Goal: Task Accomplishment & Management: Complete application form

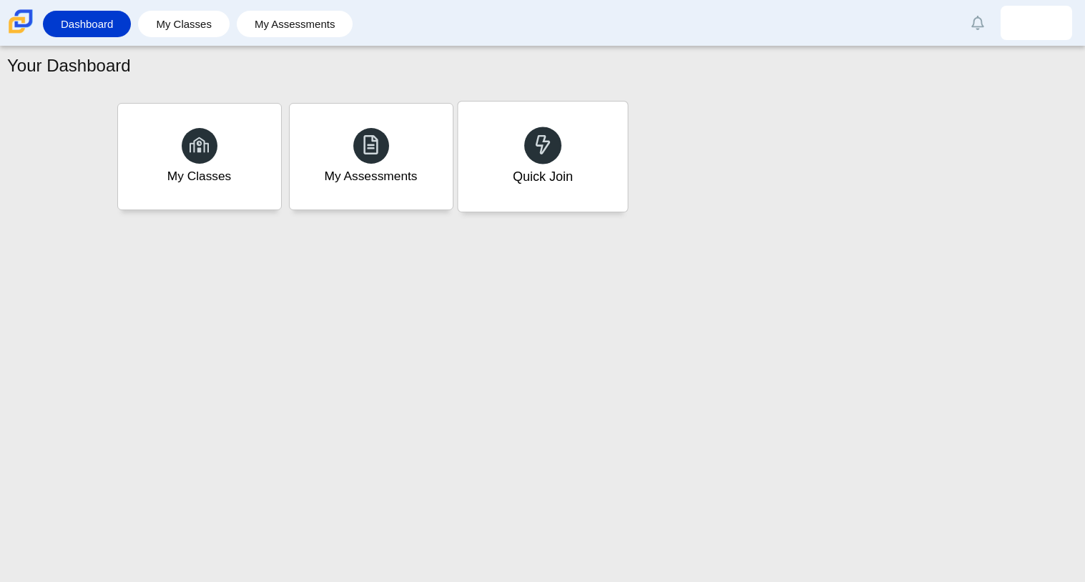
click at [551, 175] on div "Quick Join" at bounding box center [542, 176] width 60 height 19
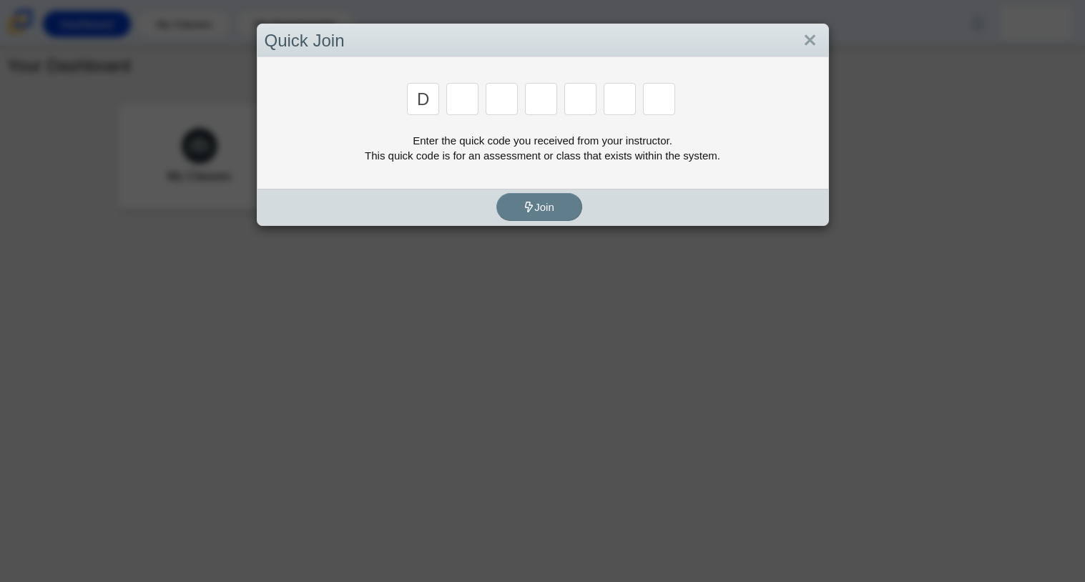
type input "d"
type input "a"
type input "w"
type input "n"
type input "a"
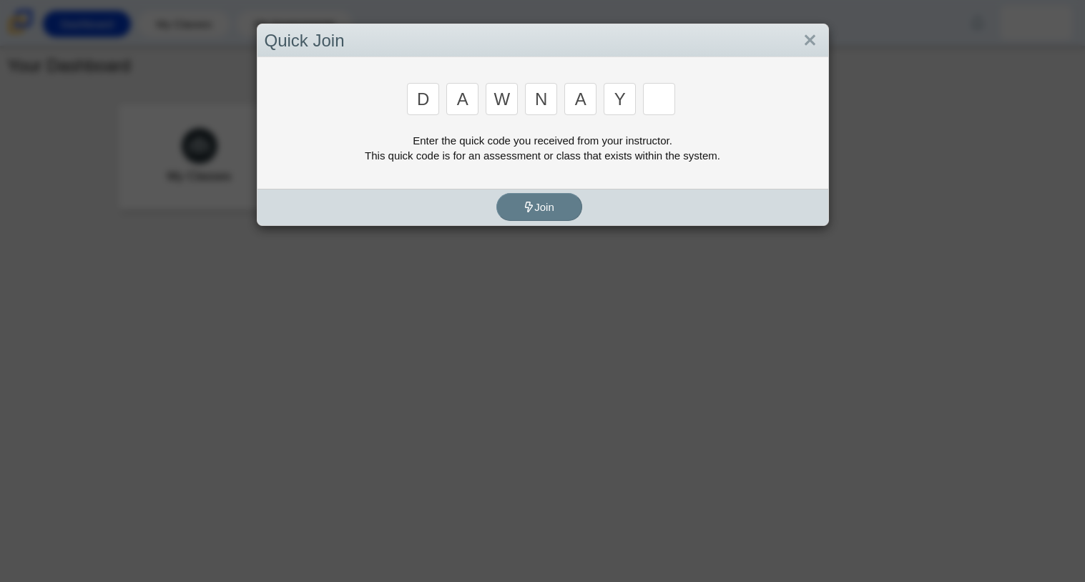
type input "y"
type input "3"
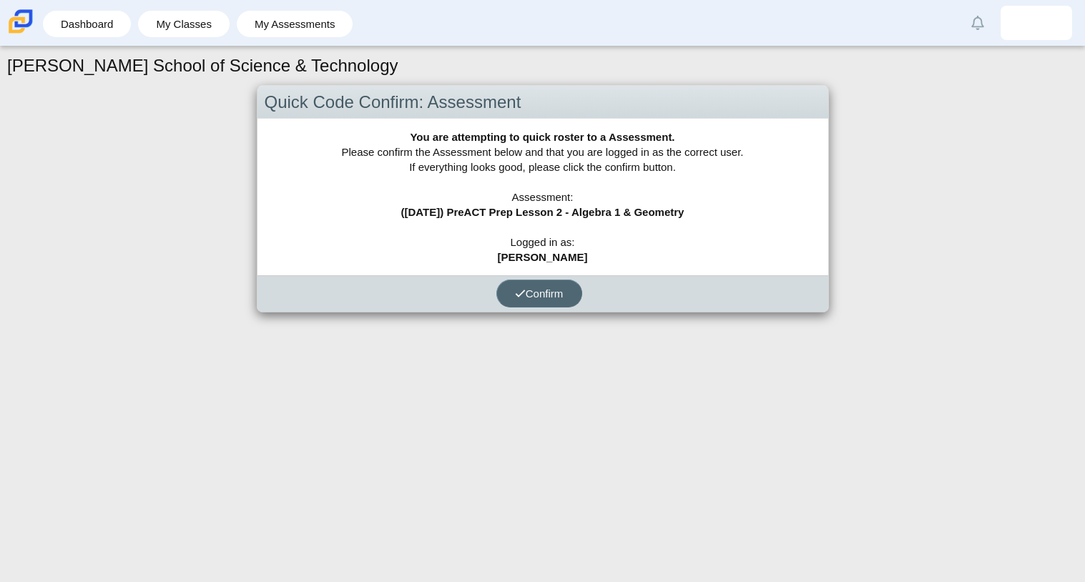
click at [527, 288] on span "Confirm" at bounding box center [539, 294] width 49 height 12
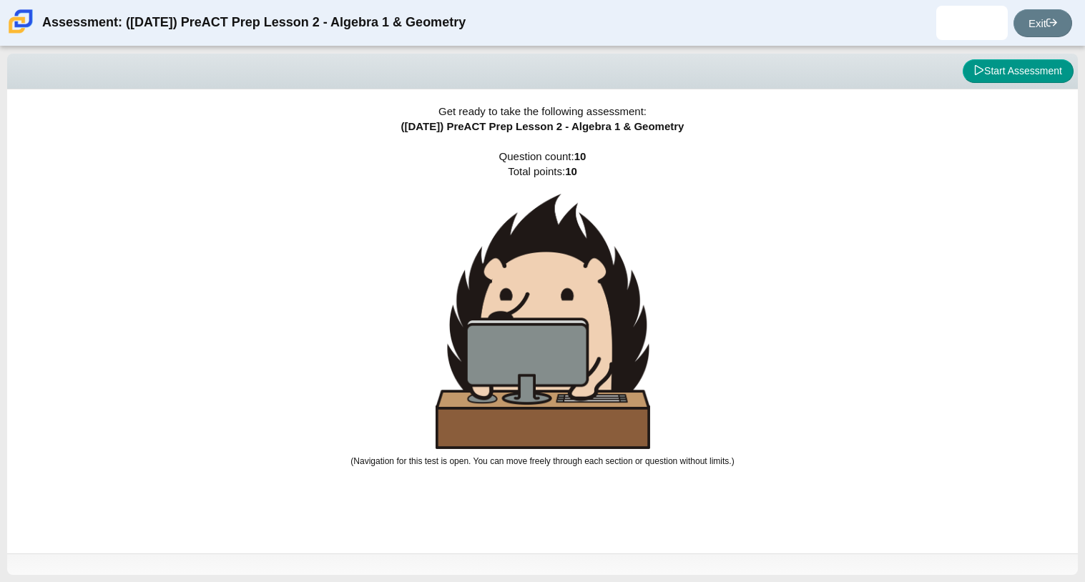
click at [523, 338] on img at bounding box center [543, 321] width 215 height 255
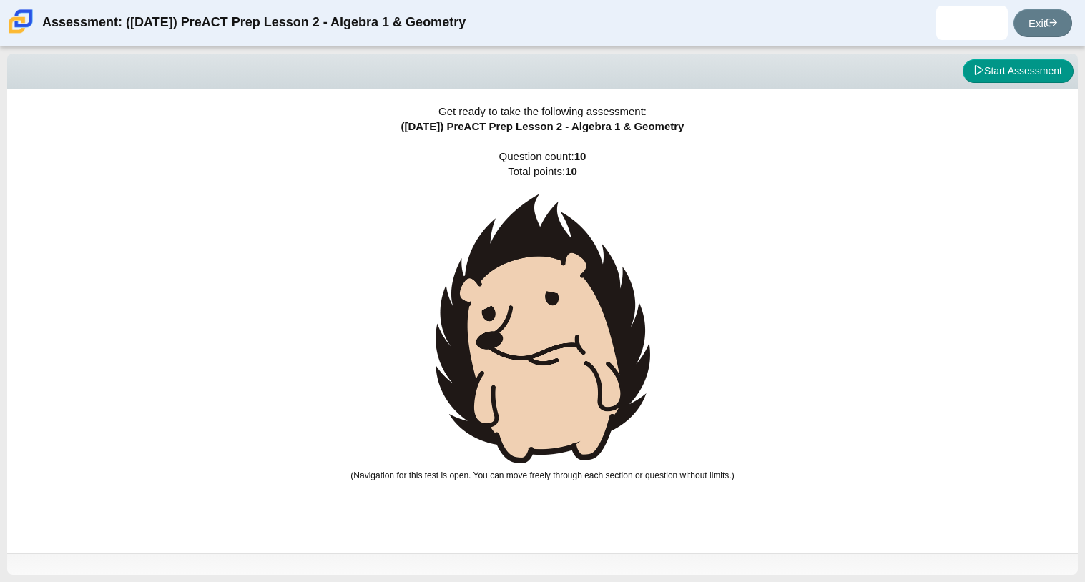
click at [523, 338] on img at bounding box center [543, 329] width 215 height 270
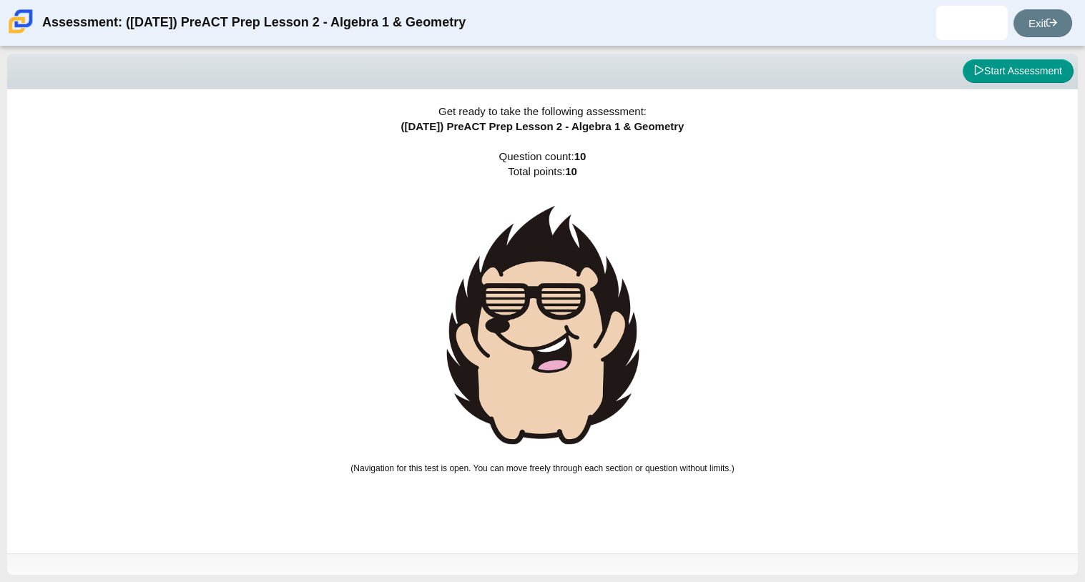
click at [523, 338] on img at bounding box center [543, 325] width 215 height 263
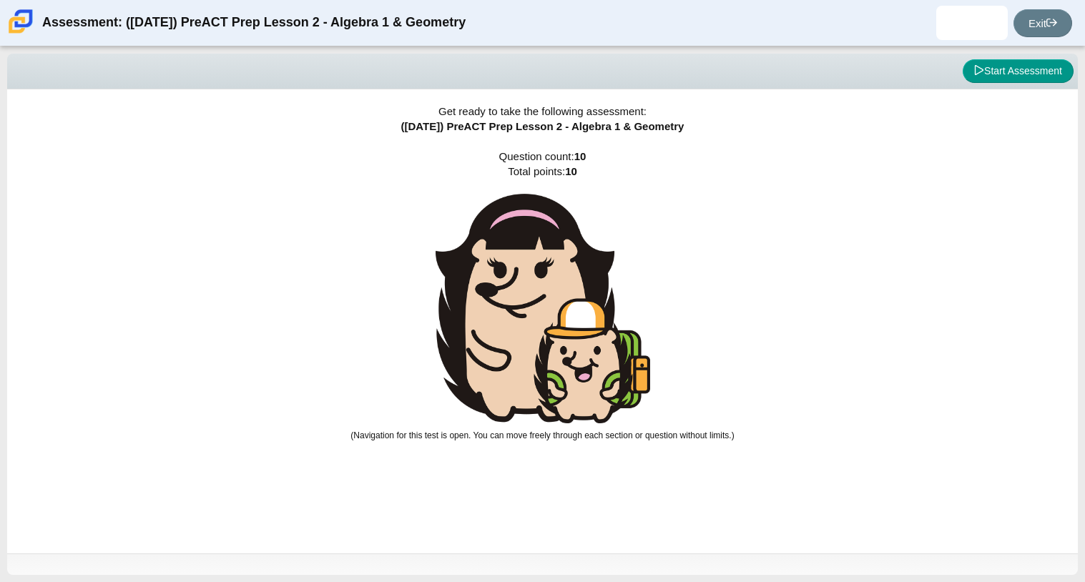
click at [523, 338] on img at bounding box center [543, 309] width 215 height 230
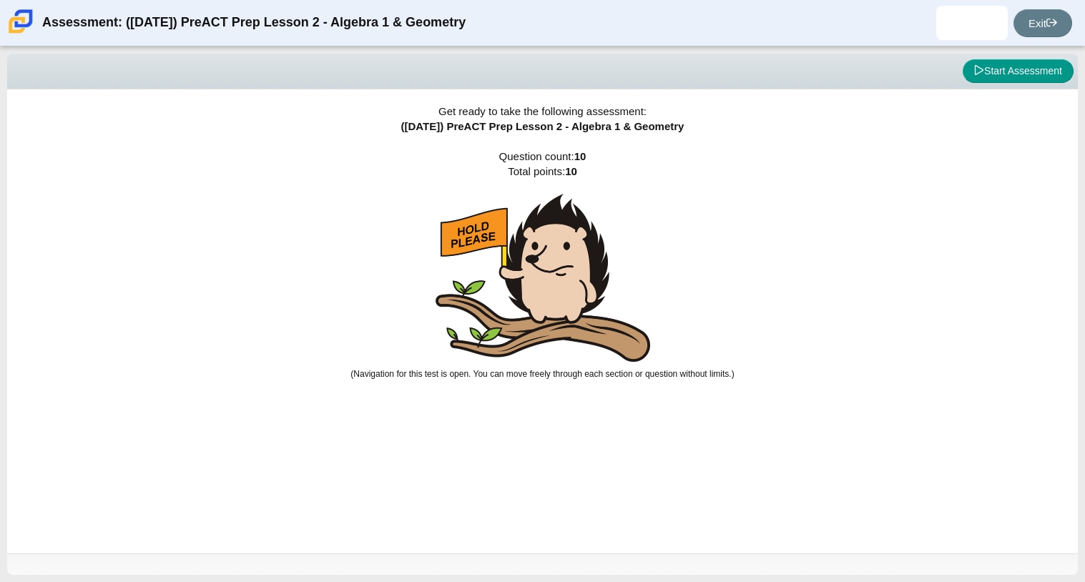
click at [523, 338] on img at bounding box center [543, 278] width 215 height 168
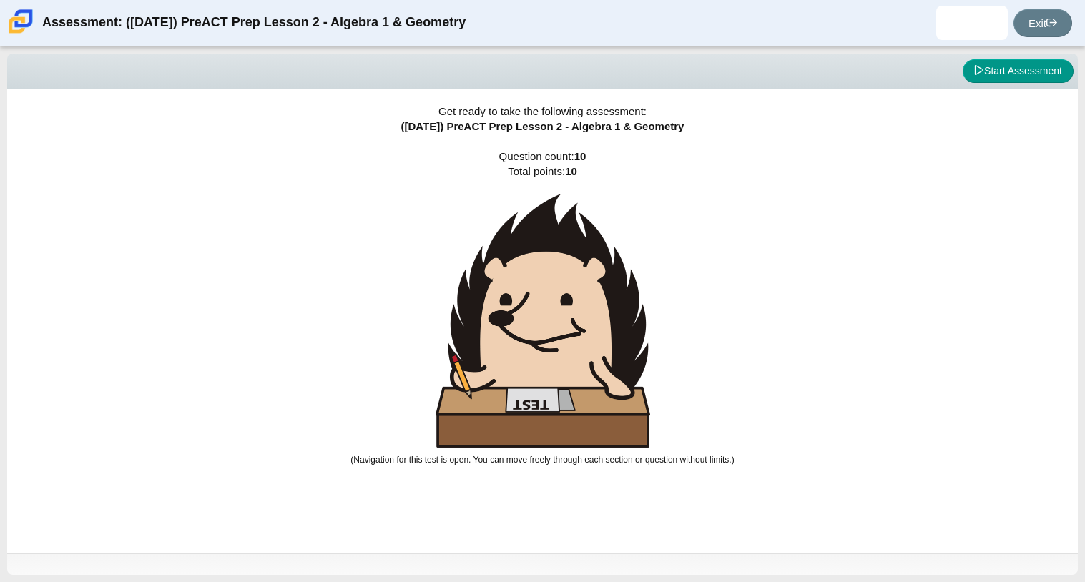
click at [523, 338] on img at bounding box center [543, 321] width 215 height 254
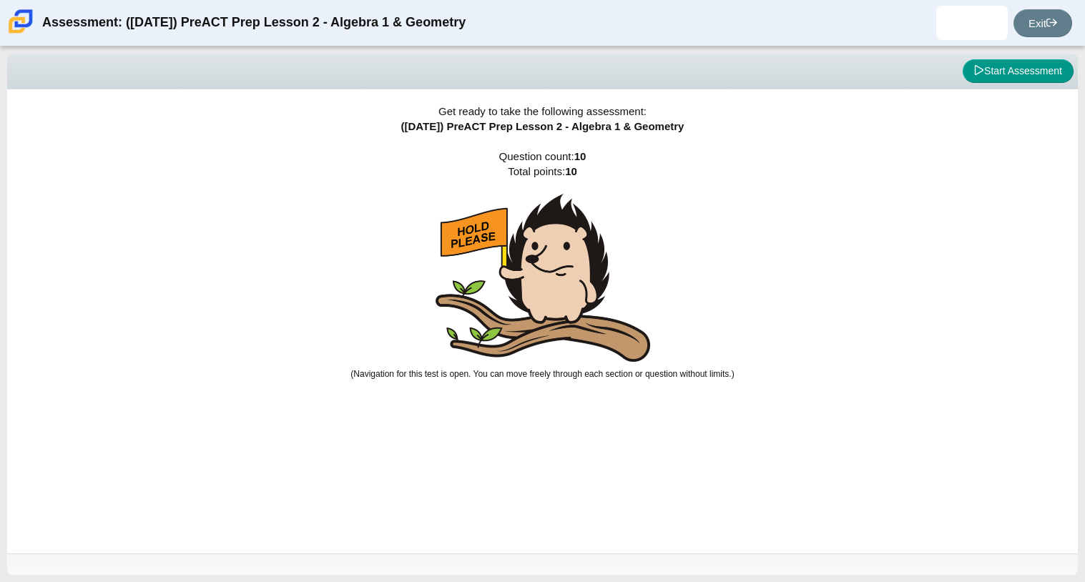
click at [523, 338] on img at bounding box center [543, 278] width 215 height 168
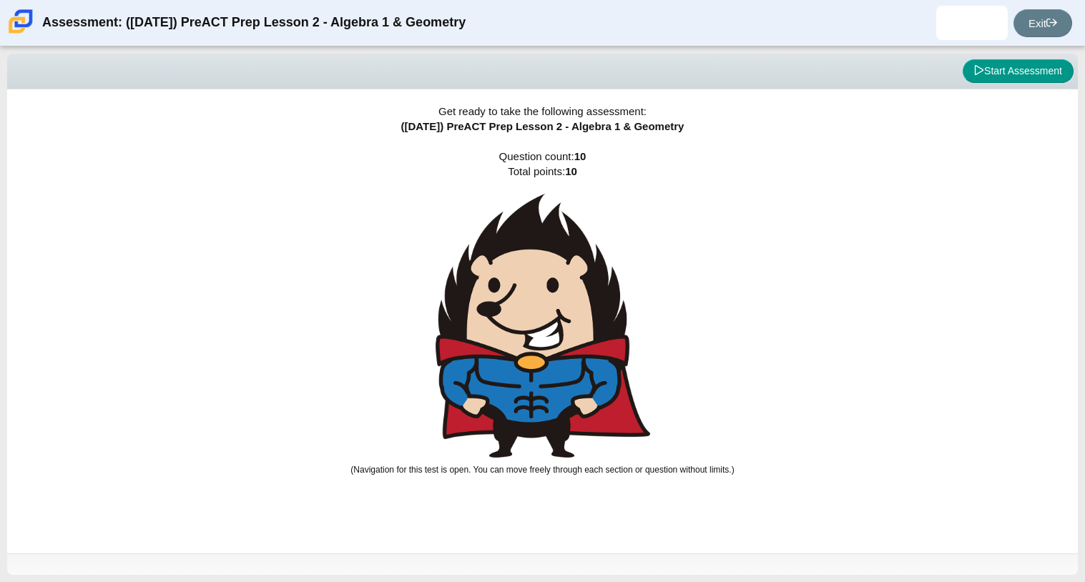
click at [523, 338] on img at bounding box center [543, 326] width 215 height 264
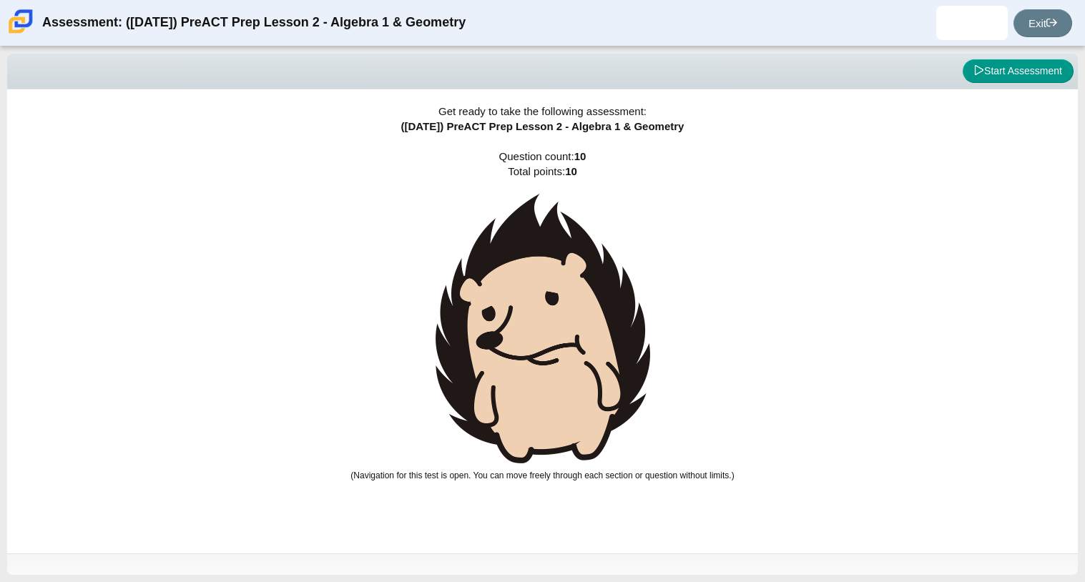
click at [523, 338] on img at bounding box center [543, 329] width 215 height 270
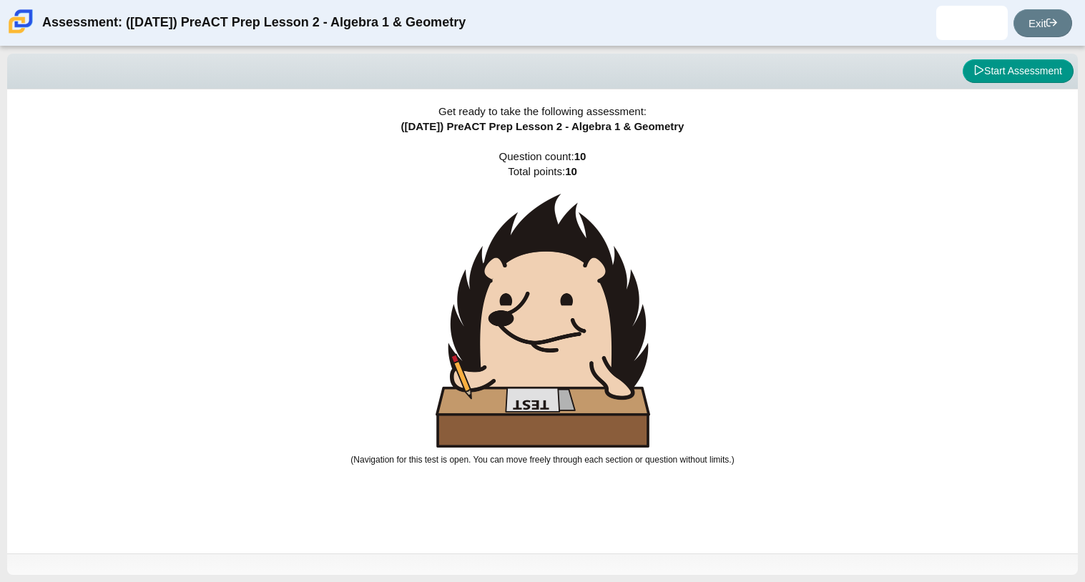
click at [523, 338] on img at bounding box center [543, 321] width 215 height 254
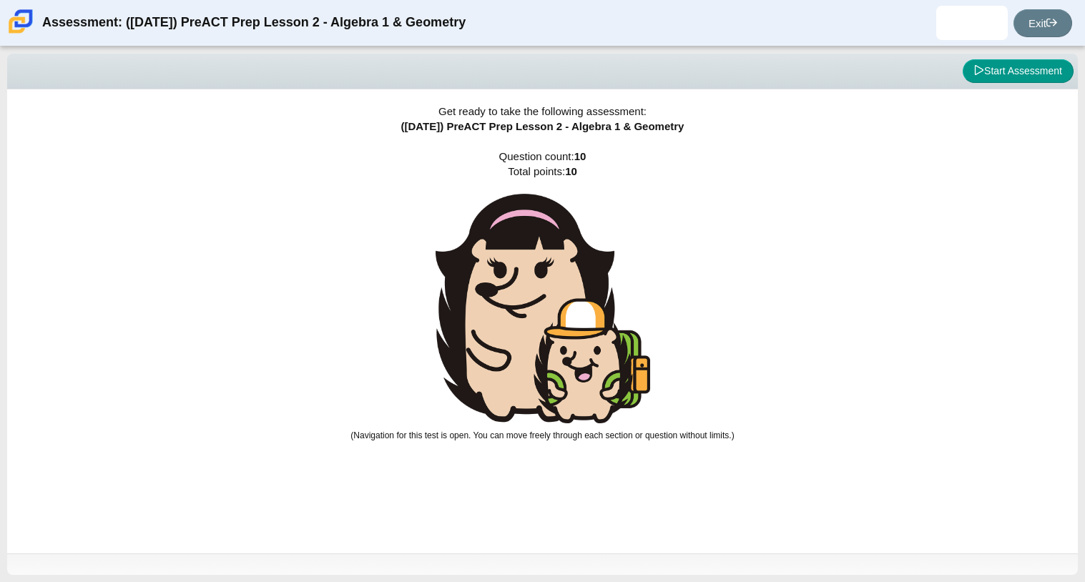
click at [523, 338] on img at bounding box center [543, 309] width 215 height 230
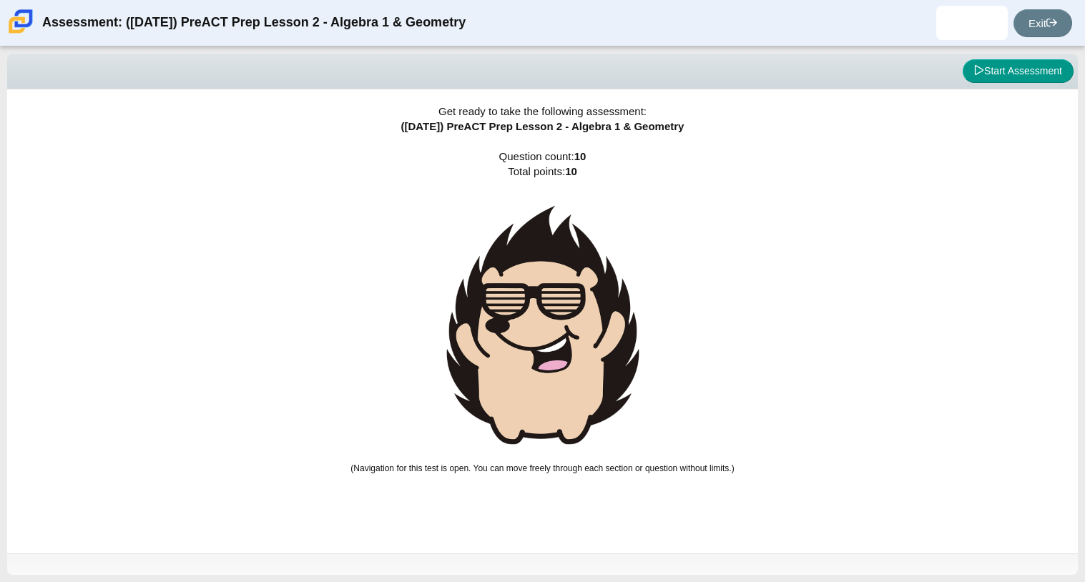
click at [523, 338] on img at bounding box center [543, 325] width 215 height 263
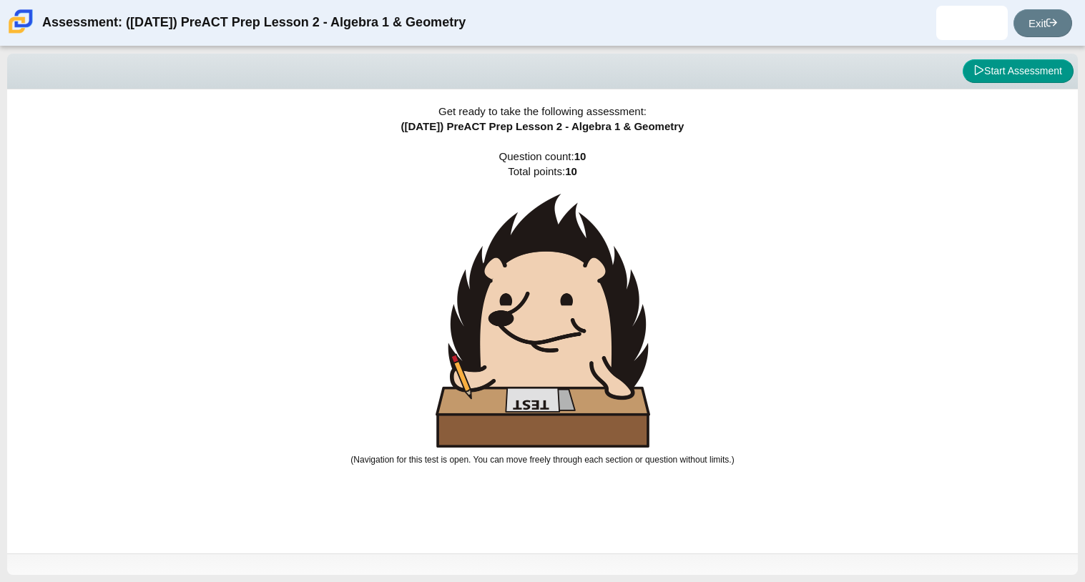
click at [523, 338] on img at bounding box center [543, 321] width 215 height 254
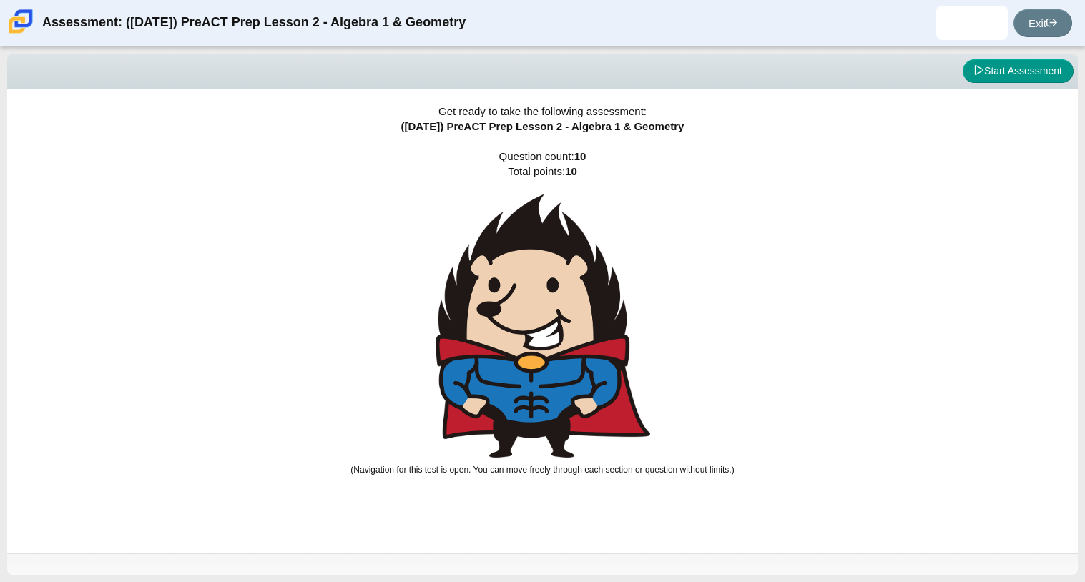
click at [523, 338] on img at bounding box center [543, 326] width 215 height 264
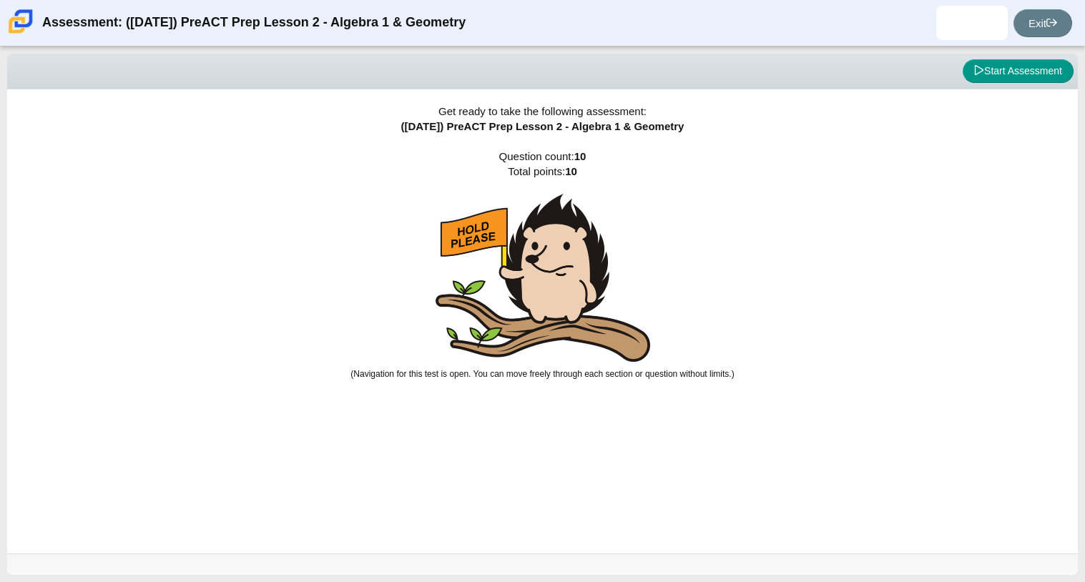
click at [523, 338] on img at bounding box center [543, 278] width 215 height 168
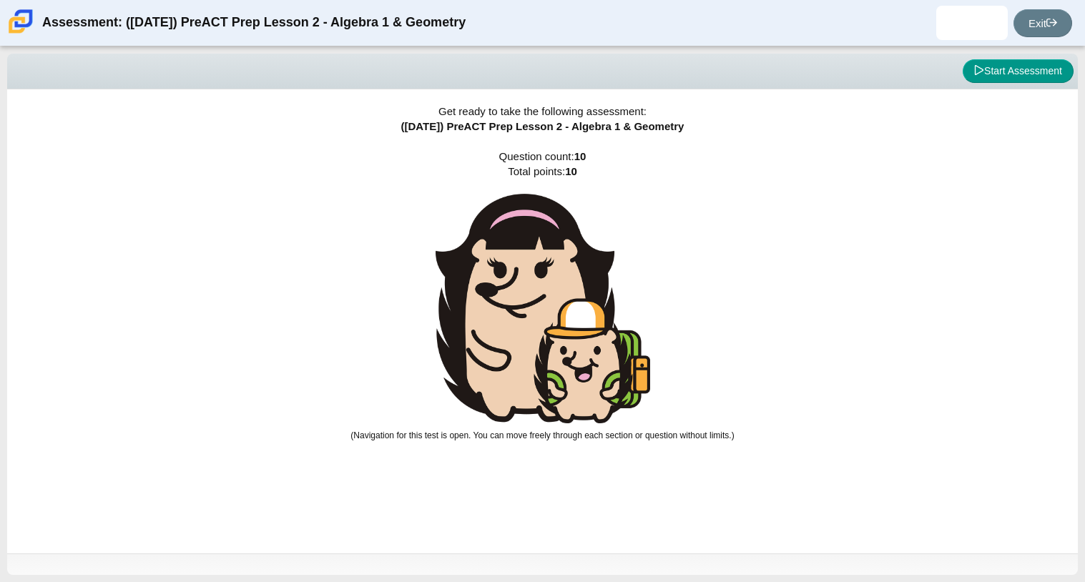
click at [523, 338] on img at bounding box center [543, 309] width 215 height 230
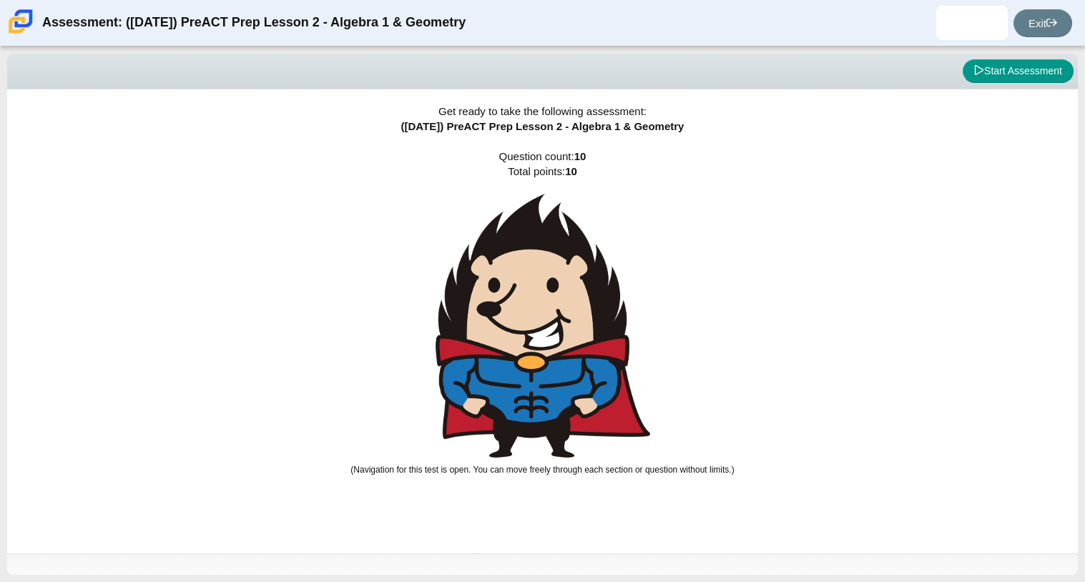
drag, startPoint x: 523, startPoint y: 338, endPoint x: 886, endPoint y: 426, distance: 374.1
click at [886, 426] on div "Get ready to take the following assessment: (9/29/25) PreACT Prep Lesson 2 - Al…" at bounding box center [542, 321] width 1071 height 464
click at [1007, 82] on button "Start Assessment" at bounding box center [1018, 71] width 111 height 24
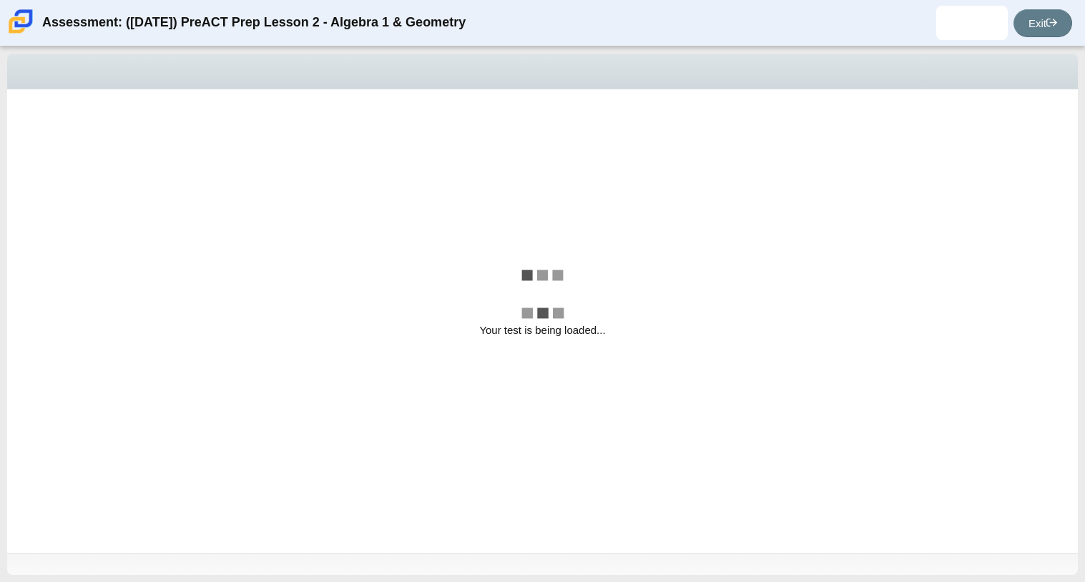
select select "89427bb7-e313-4f00-988f-8b8255897029"
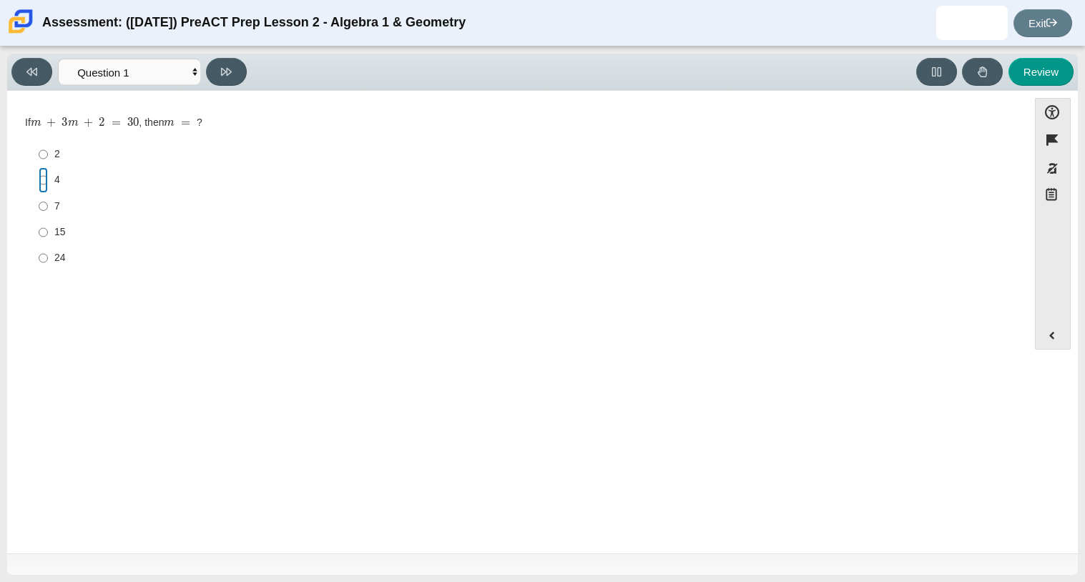
click at [44, 179] on input "4 4" at bounding box center [43, 180] width 9 height 26
radio input "true"
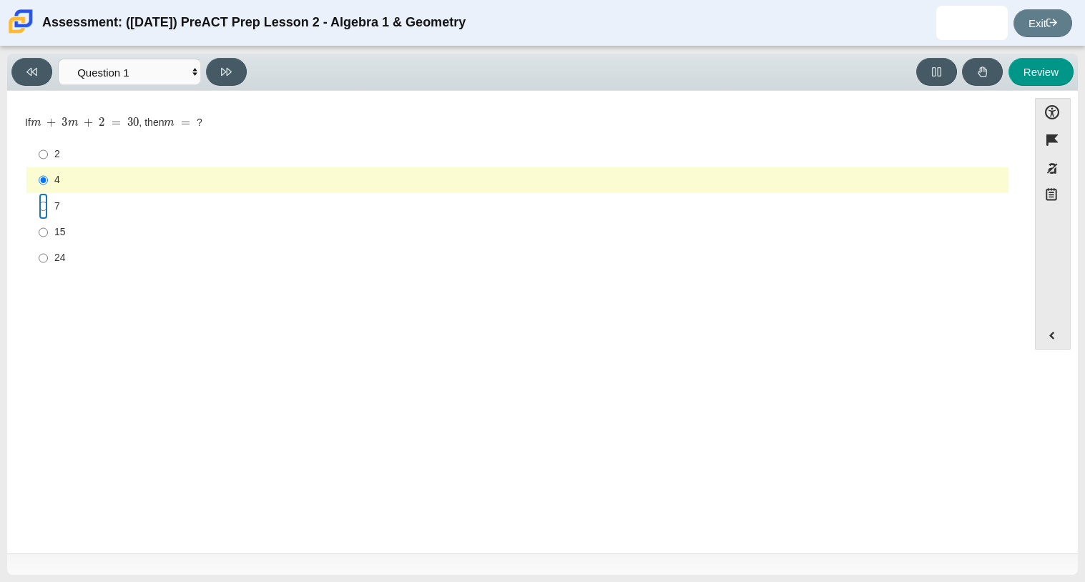
click at [41, 203] on input "7 7" at bounding box center [43, 206] width 9 height 26
radio input "true"
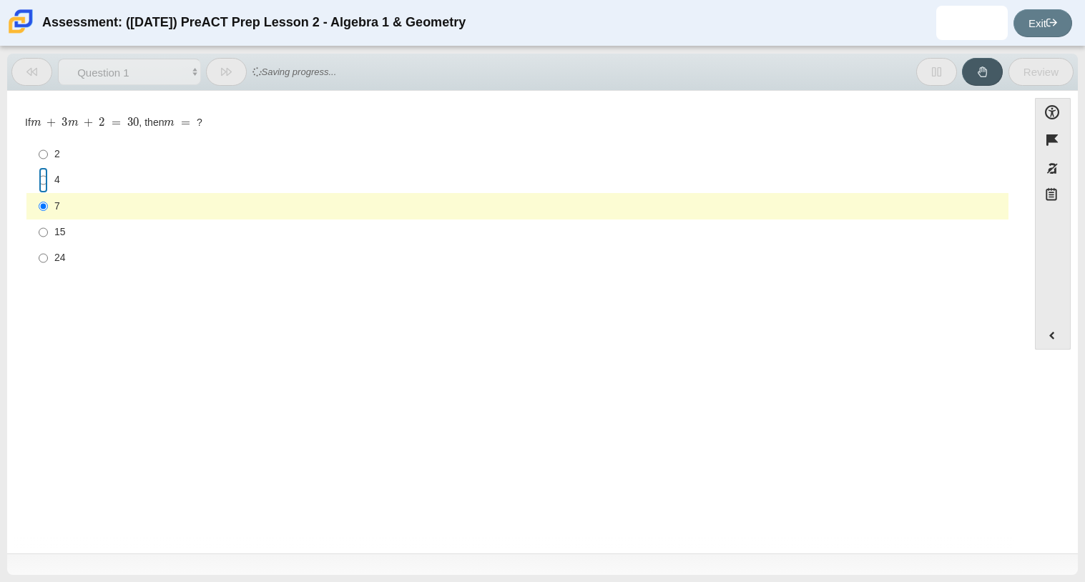
click at [45, 178] on input "4 4" at bounding box center [43, 180] width 9 height 26
radio input "true"
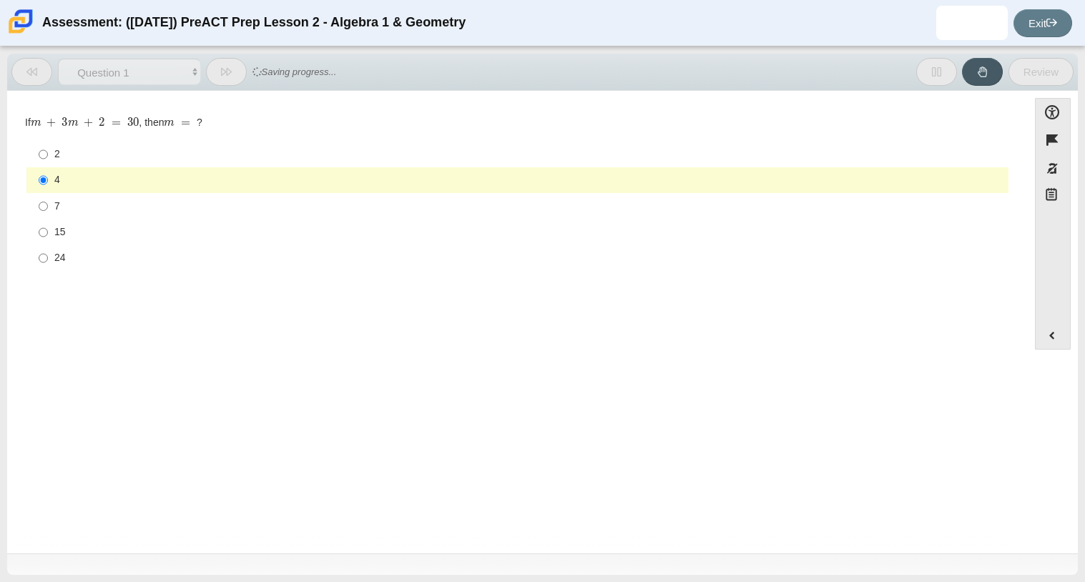
click at [49, 256] on label "24 24" at bounding box center [519, 258] width 980 height 26
click at [48, 256] on input "24 24" at bounding box center [43, 258] width 9 height 26
radio input "true"
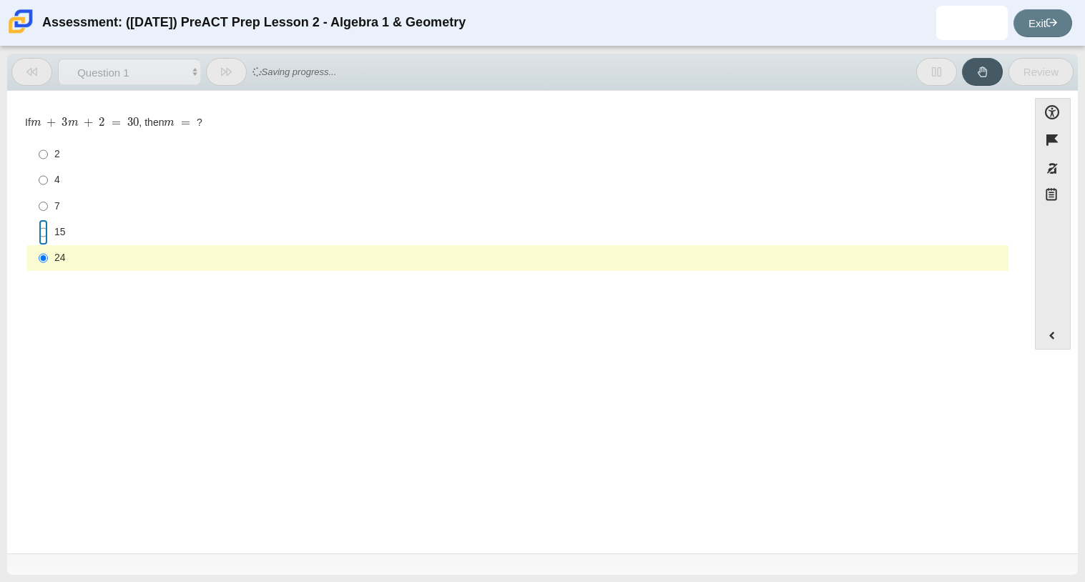
click at [45, 220] on input "15 15" at bounding box center [43, 233] width 9 height 26
radio input "true"
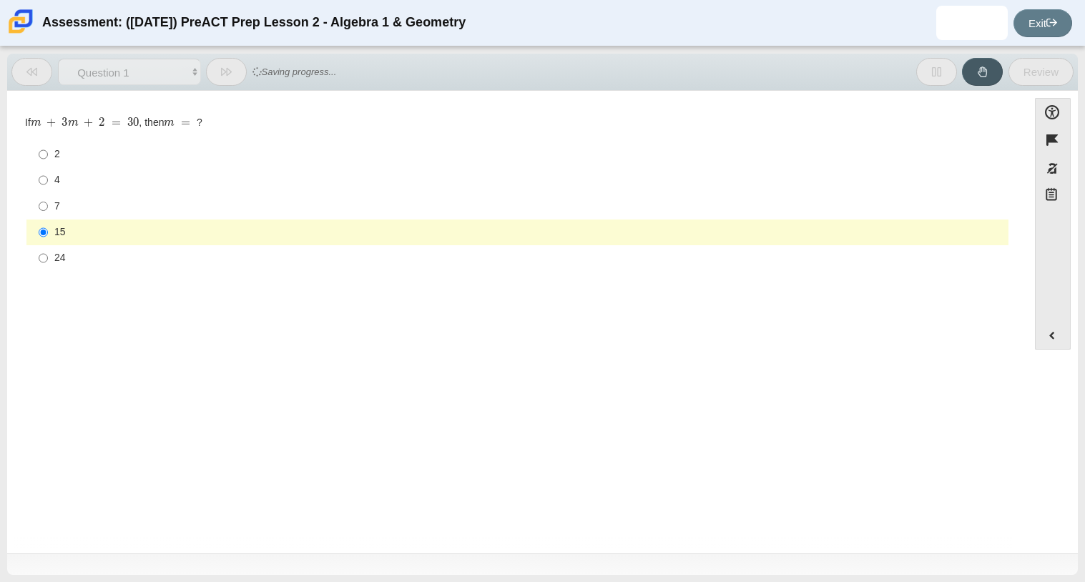
click at [51, 200] on label "7 7" at bounding box center [519, 206] width 980 height 26
click at [48, 200] on input "7 7" at bounding box center [43, 206] width 9 height 26
radio input "true"
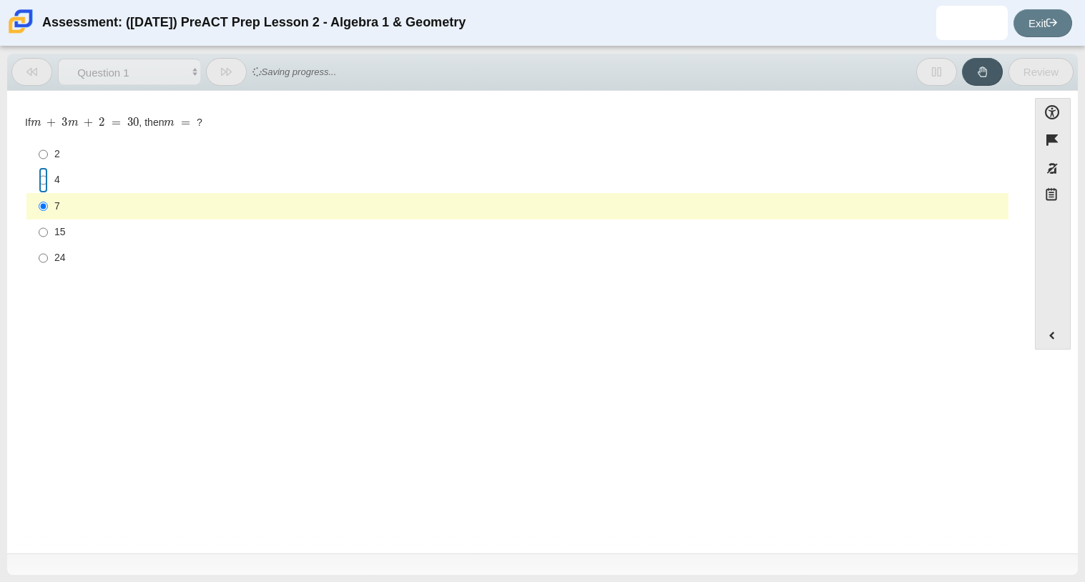
click at [44, 174] on input "4 4" at bounding box center [43, 180] width 9 height 26
radio input "true"
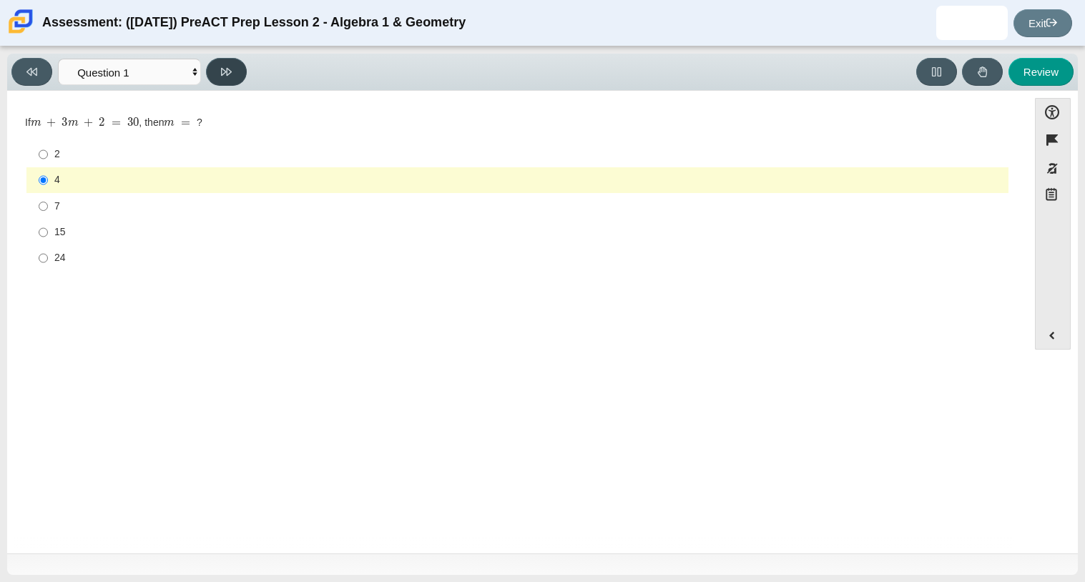
click at [210, 75] on button at bounding box center [226, 72] width 41 height 28
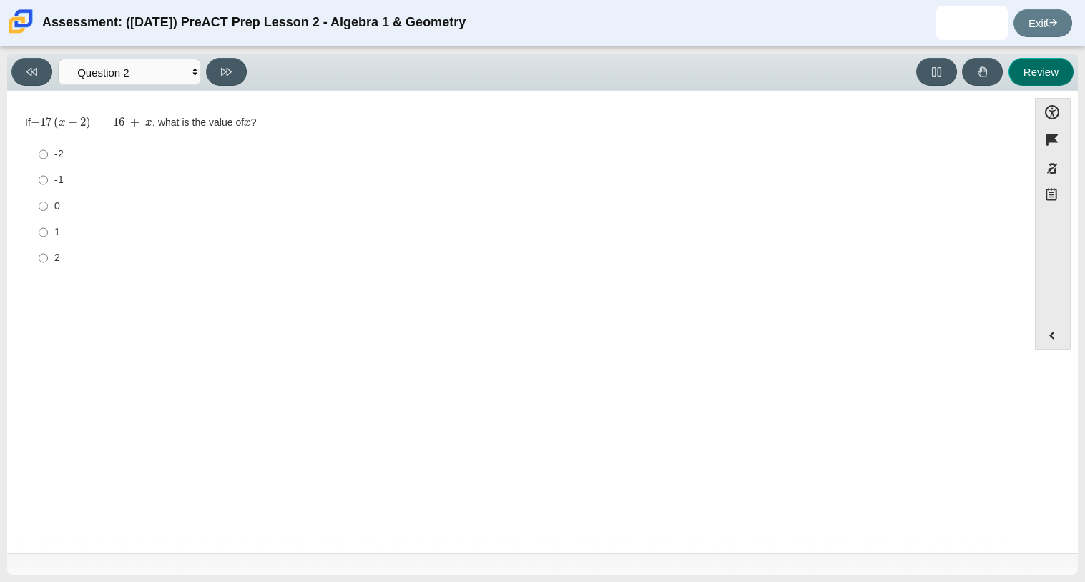
click at [1029, 63] on button "Review" at bounding box center [1041, 72] width 65 height 28
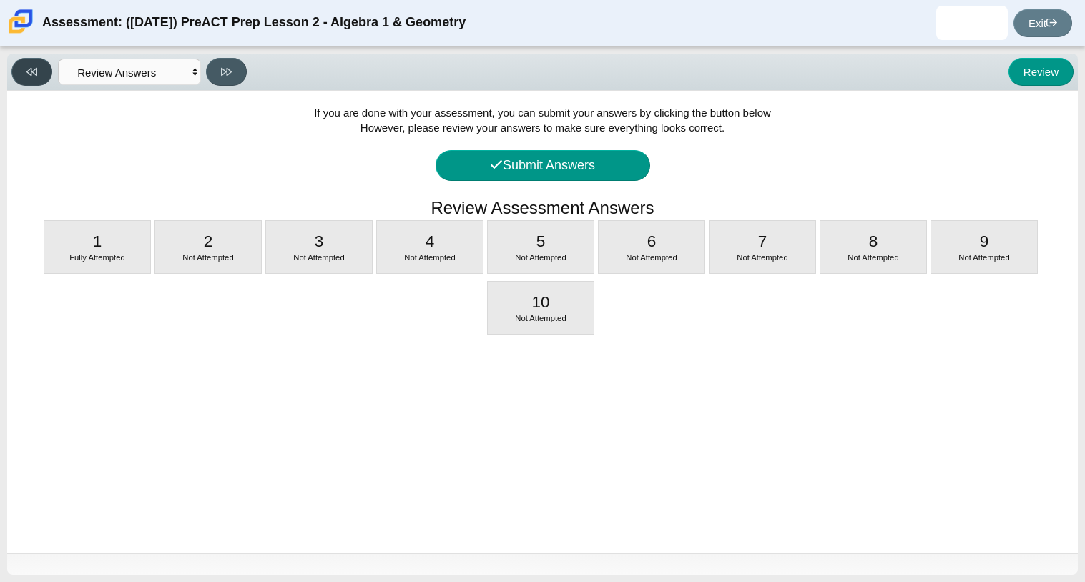
click at [47, 69] on button at bounding box center [31, 72] width 41 height 28
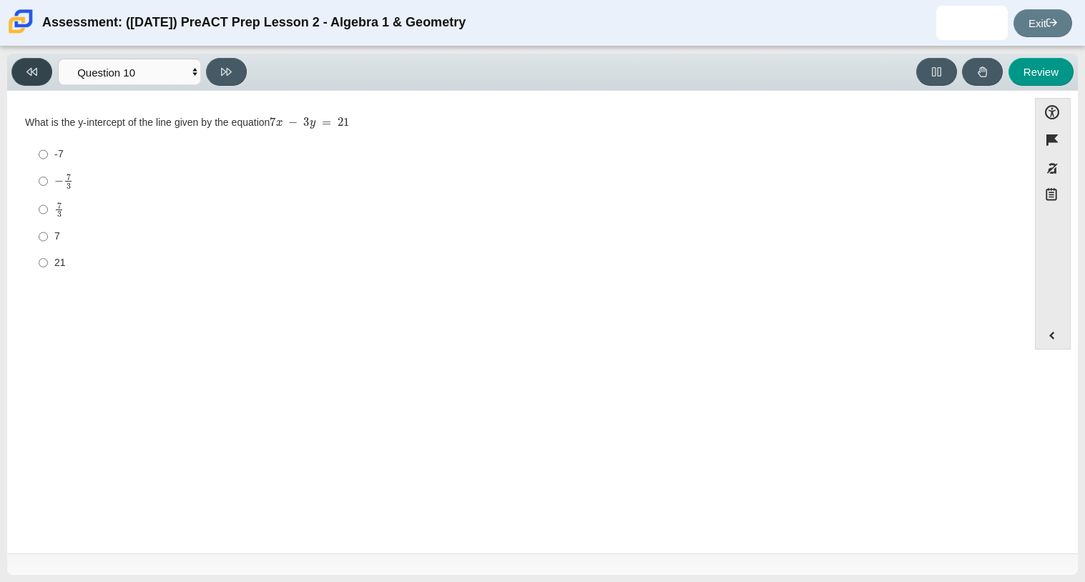
click at [47, 68] on button at bounding box center [31, 72] width 41 height 28
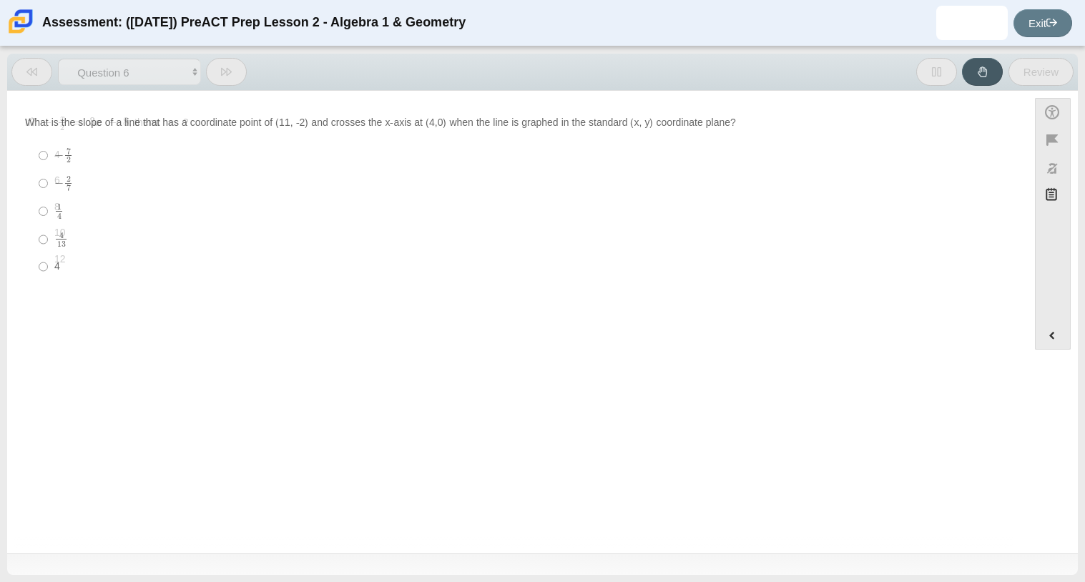
click at [47, 68] on button at bounding box center [31, 72] width 41 height 28
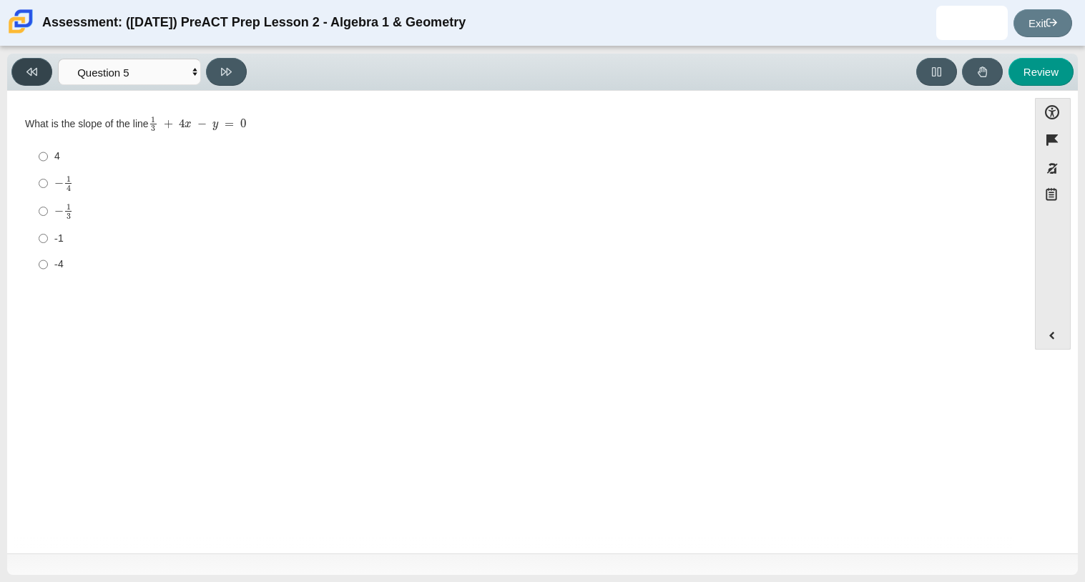
click at [47, 68] on button at bounding box center [31, 72] width 41 height 28
click at [42, 68] on button at bounding box center [31, 72] width 41 height 28
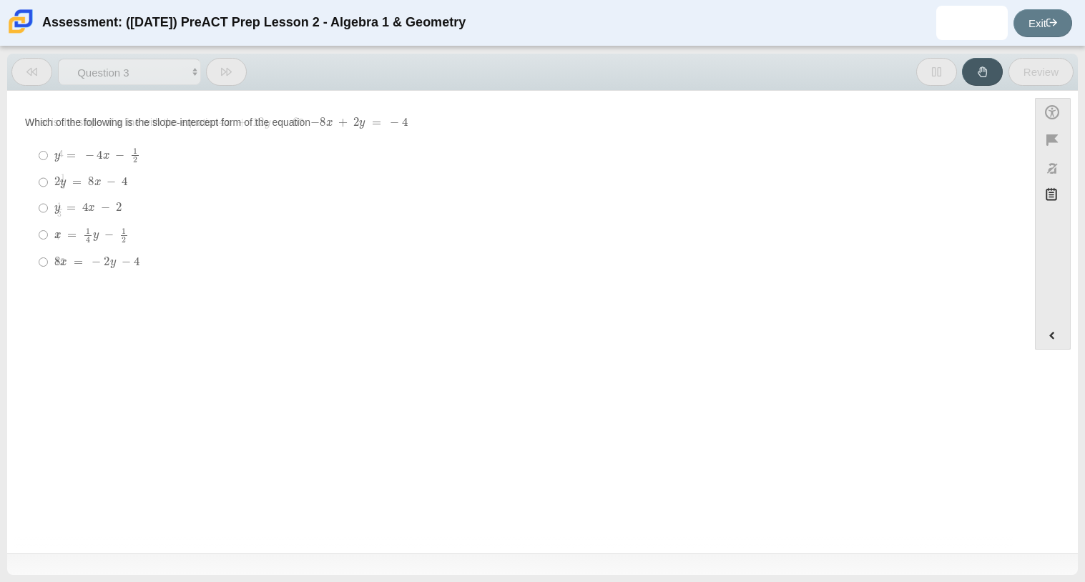
click at [42, 68] on button at bounding box center [31, 72] width 41 height 28
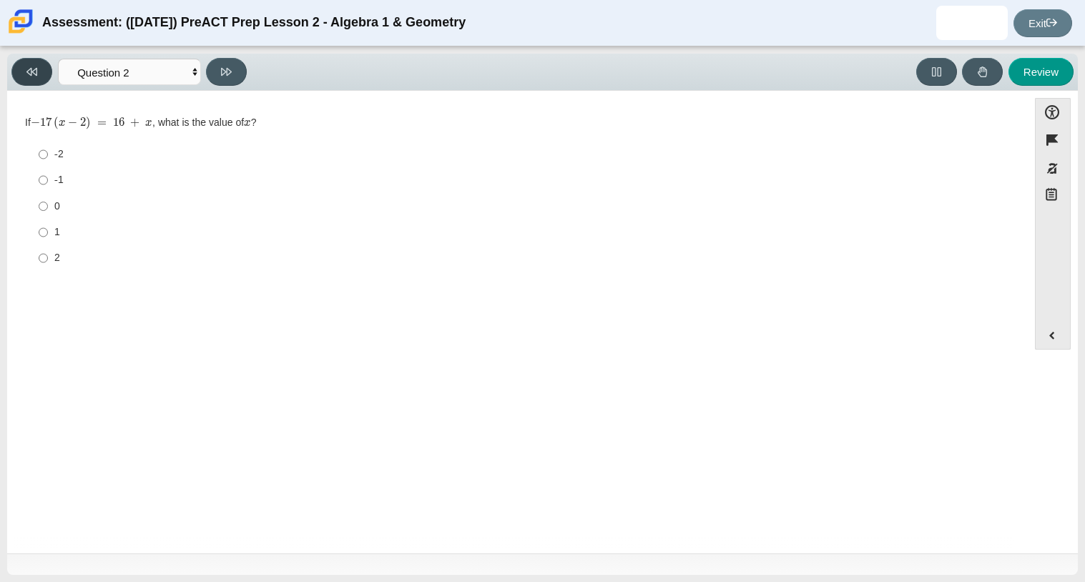
click at [42, 68] on button at bounding box center [31, 72] width 41 height 28
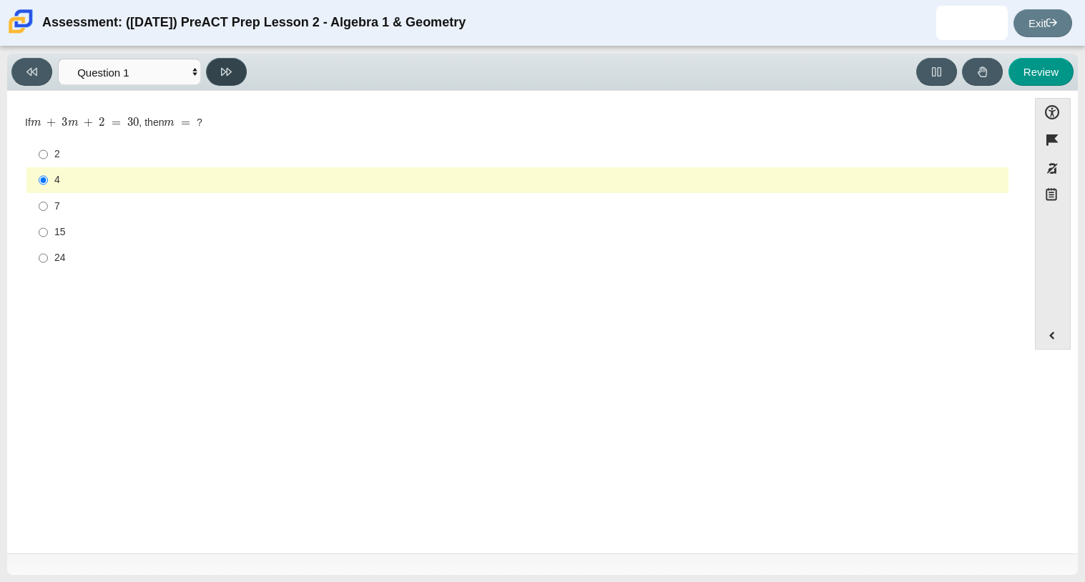
click at [212, 71] on button at bounding box center [226, 72] width 41 height 28
select select "96b71634-eacb-4f7e-8aef-411727d9bcba"
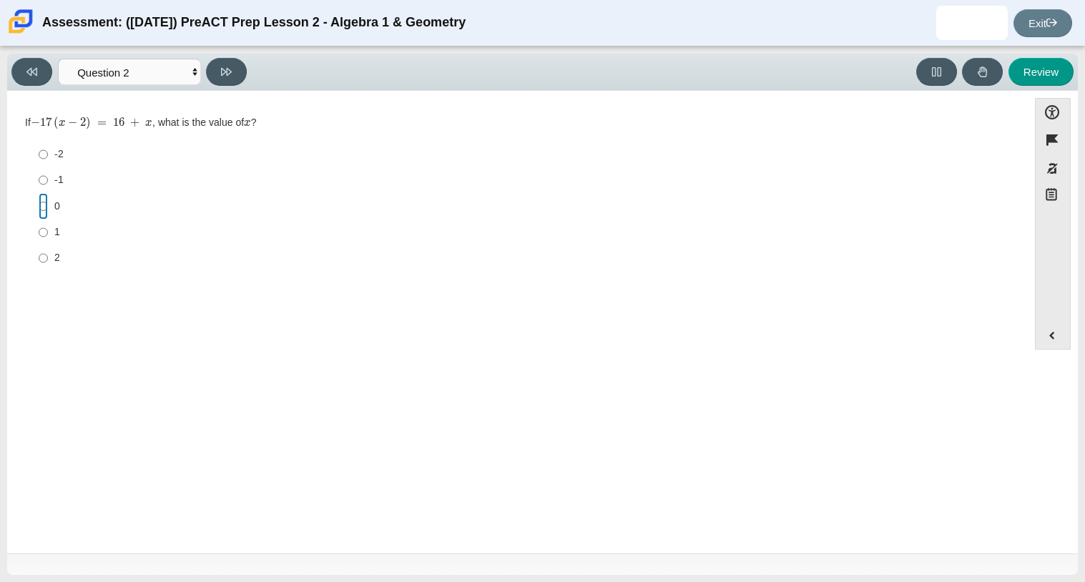
click at [41, 205] on input "0 0" at bounding box center [43, 206] width 9 height 26
radio input "true"
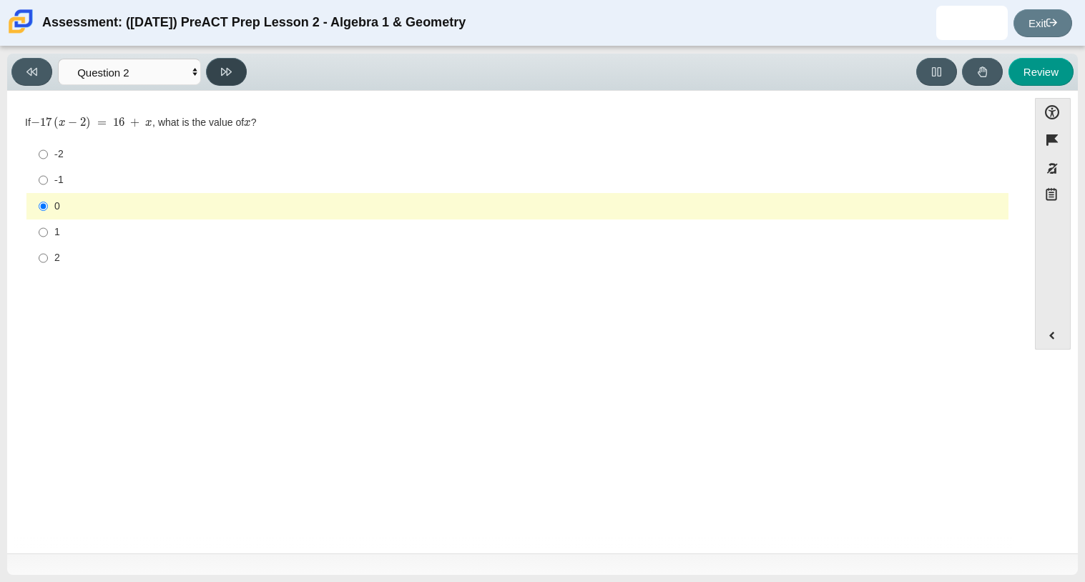
click at [231, 67] on icon at bounding box center [226, 72] width 11 height 11
select select "bbf5d072-3e0b-44c4-9a12-6e7c9033f65b"
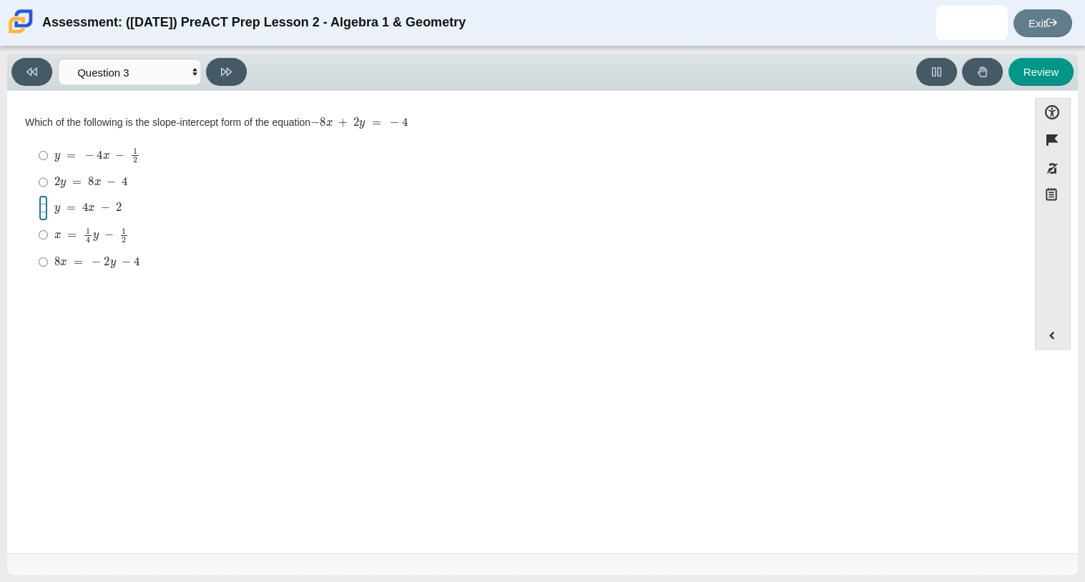
click at [47, 208] on input "y = 4 x − 2 y = 4 x − 2" at bounding box center [43, 208] width 9 height 26
radio input "true"
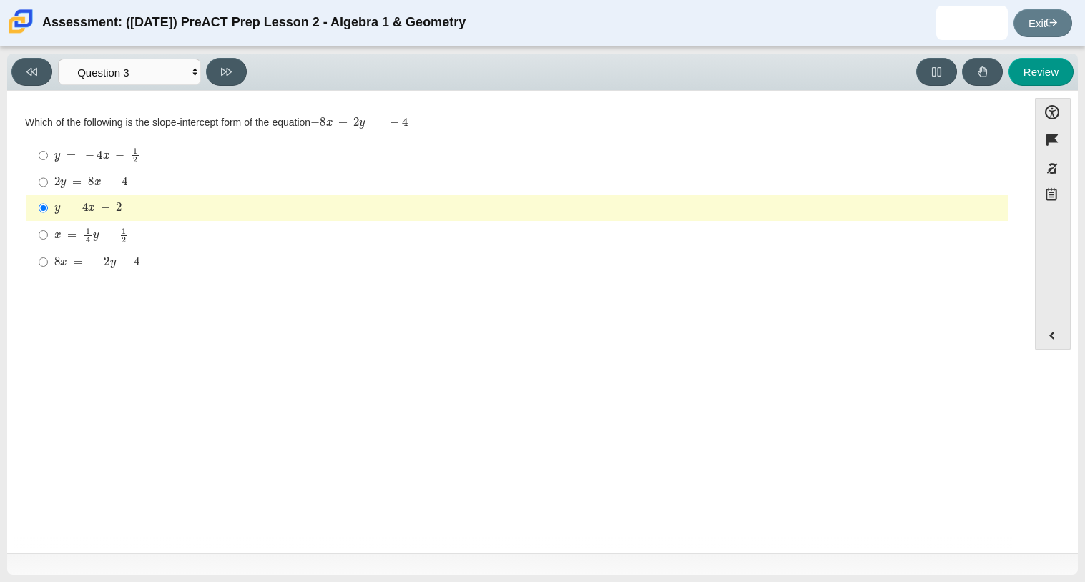
click at [213, 51] on div "Viewing Question 3 of 10 in Pacing Mode Questions Question 1 Question 2 Questio…" at bounding box center [542, 315] width 1085 height 536
click at [223, 72] on icon at bounding box center [226, 72] width 11 height 11
select select "210571de-36a6-4d8e-a361-ceff8ef801dc"
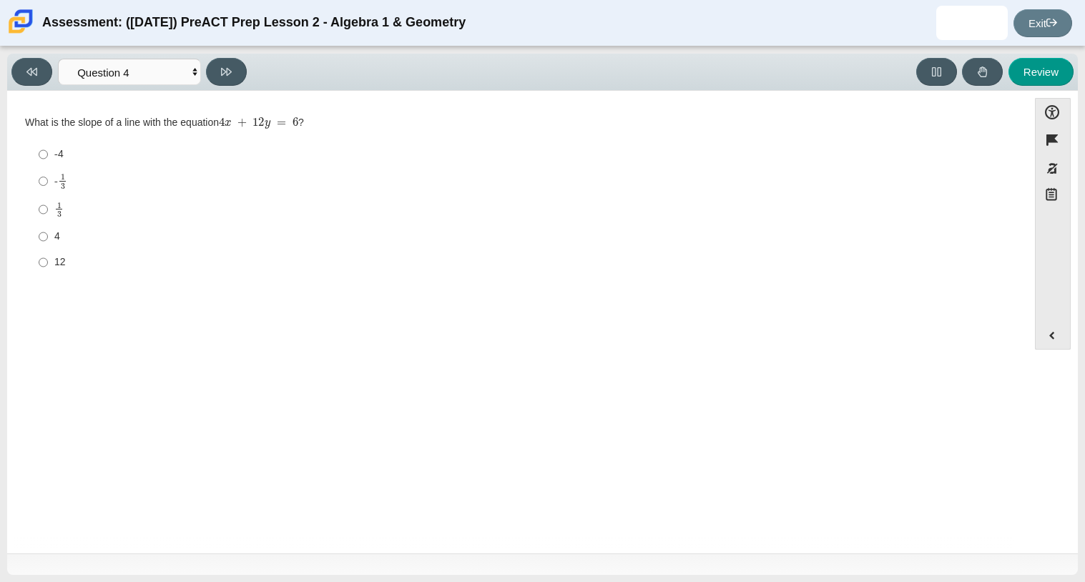
click at [58, 213] on mjx-c "Assessment items" at bounding box center [59, 214] width 4 height 6
click at [48, 213] on input "1 3 1 third" at bounding box center [43, 209] width 9 height 28
radio input "true"
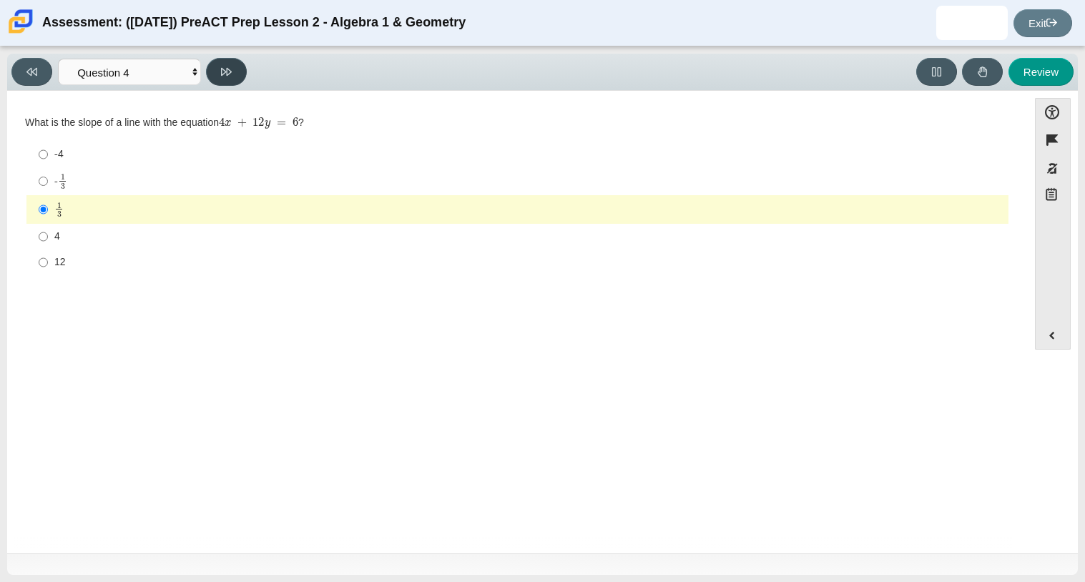
click at [219, 69] on button at bounding box center [226, 72] width 41 height 28
select select "ec95ace6-bebc-42b8-9428-40567494d4da"
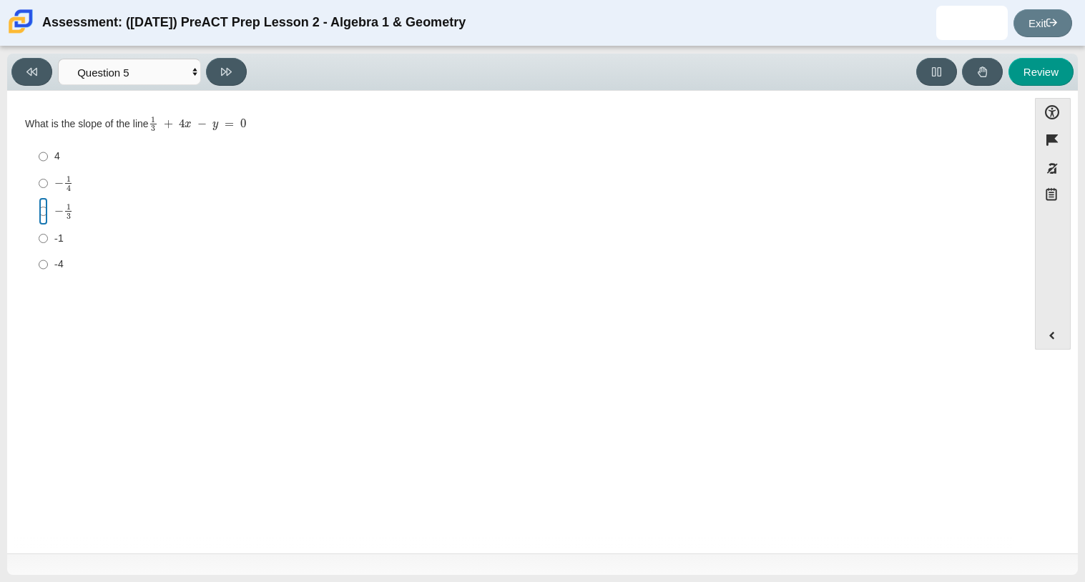
click at [45, 213] on input "− 1 3 negative 1 third" at bounding box center [43, 211] width 9 height 28
radio input "true"
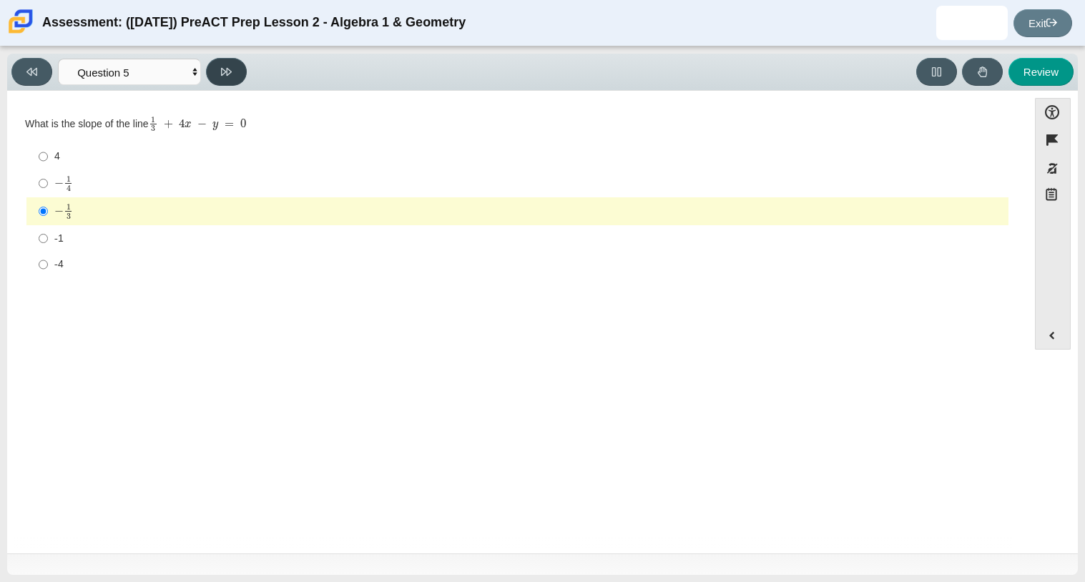
click at [206, 76] on button at bounding box center [226, 72] width 41 height 28
select select "14773eaf-2ca1-47ae-afe7-a624a56f34b3"
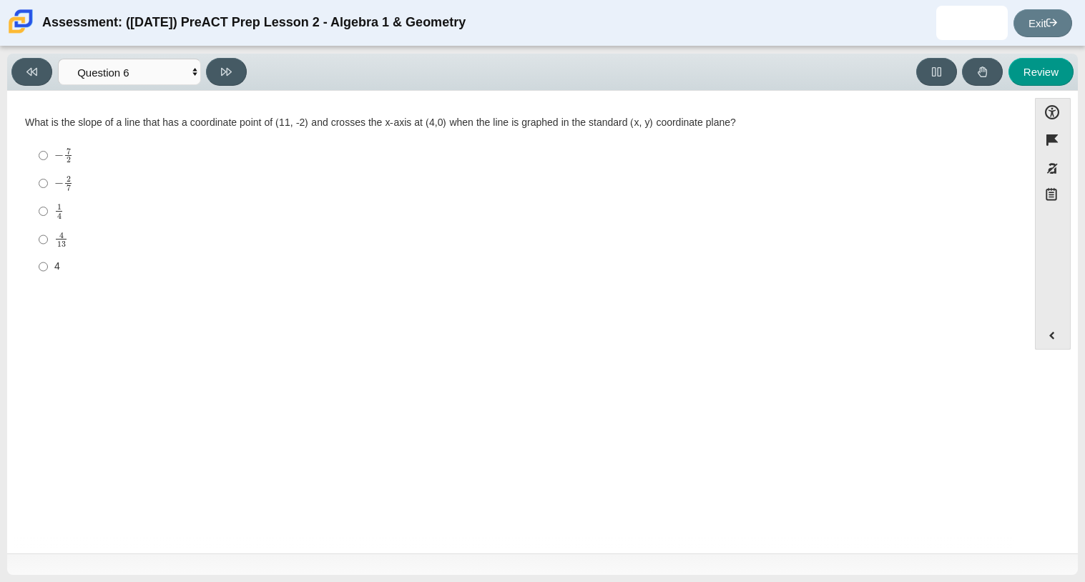
click at [49, 211] on label "1 4 1 fourth" at bounding box center [519, 211] width 980 height 28
click at [48, 211] on input "1 4 1 fourth" at bounding box center [43, 211] width 9 height 28
radio input "true"
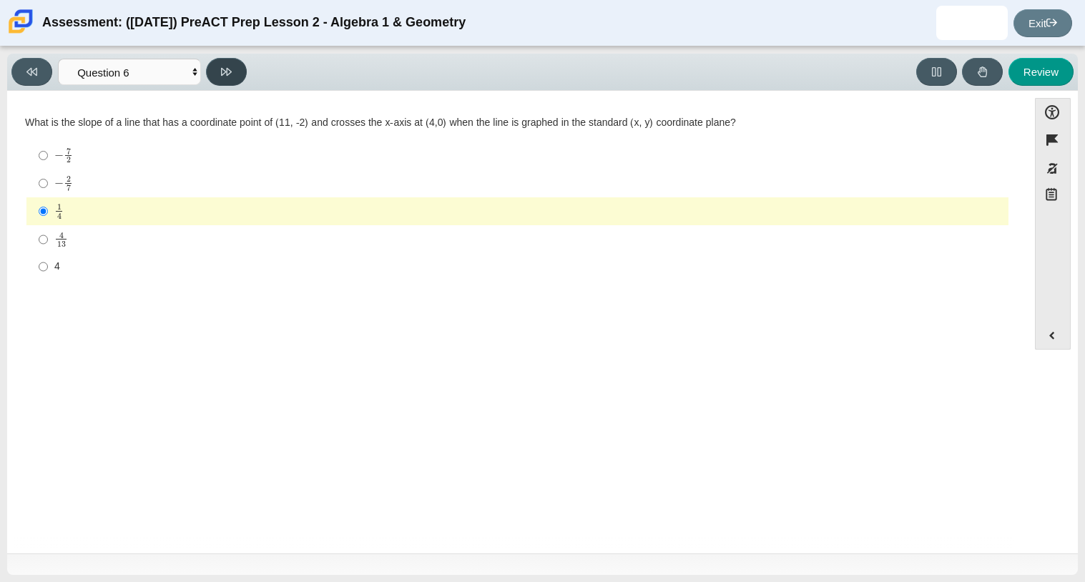
click at [221, 75] on icon at bounding box center [226, 72] width 11 height 11
select select "489dcffd-4e6a-49cf-a9d6-ad1d4a911a4e"
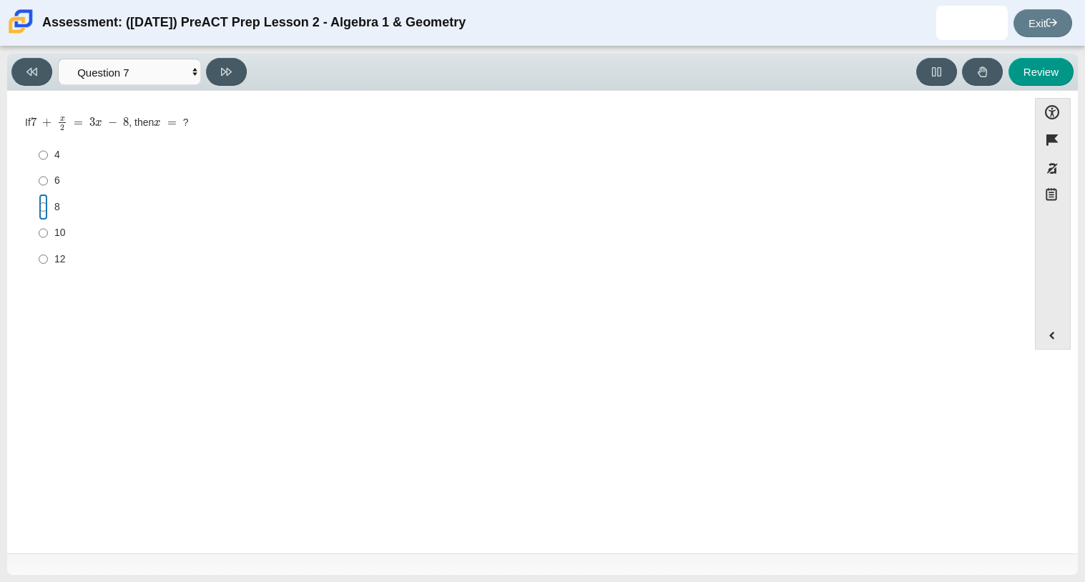
click at [39, 210] on input "8 8" at bounding box center [43, 207] width 9 height 26
radio input "true"
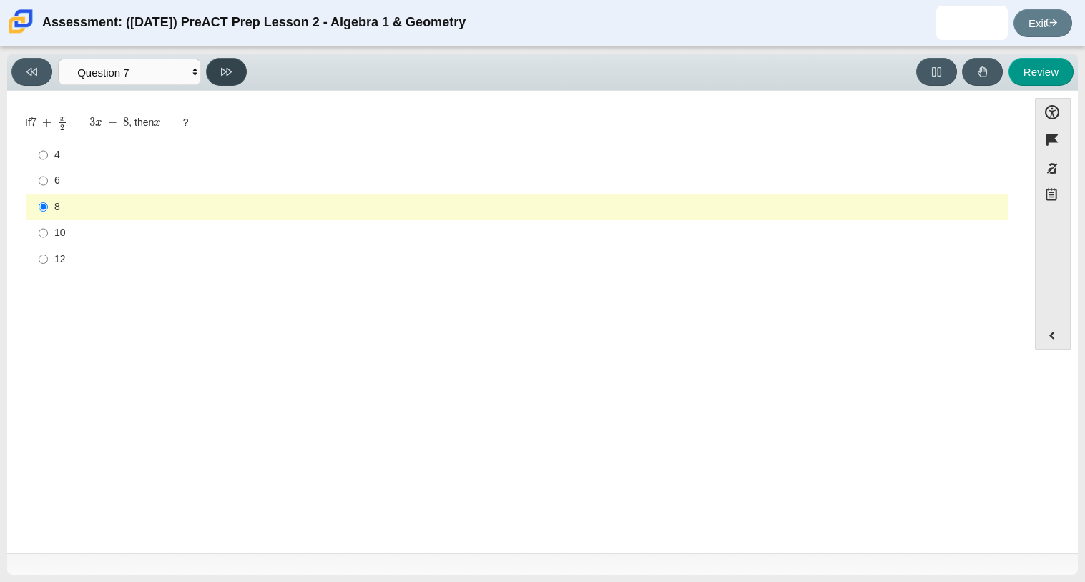
click at [215, 74] on button at bounding box center [226, 72] width 41 height 28
select select "97f4f5fa-a52e-4fed-af51-565bfcdf47cb"
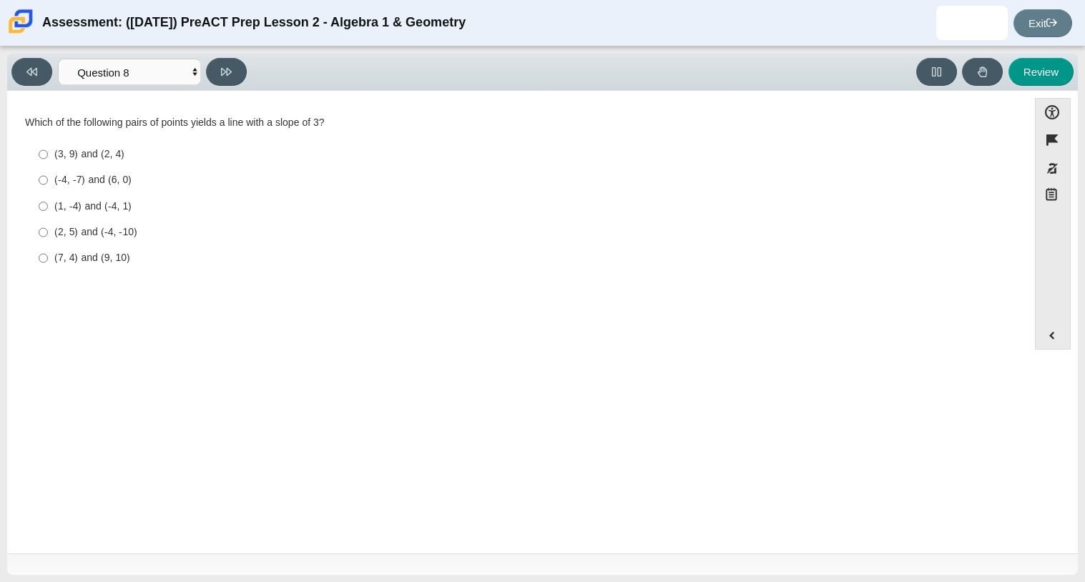
click at [36, 207] on label "(1, -4) and (-4, 1) (1, -4) and (-4, 1)" at bounding box center [519, 206] width 980 height 26
click at [39, 207] on input "(1, -4) and (-4, 1) (1, -4) and (-4, 1)" at bounding box center [43, 206] width 9 height 26
radio input "true"
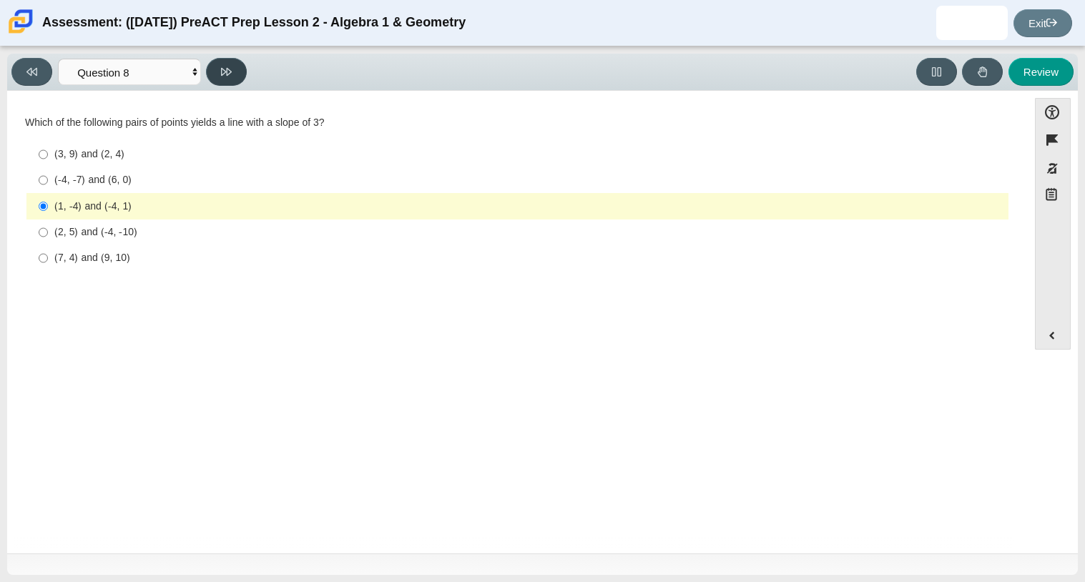
click at [222, 80] on button at bounding box center [226, 72] width 41 height 28
select select "ed62e223-81bd-4cbf-ab48-ab975844bd1f"
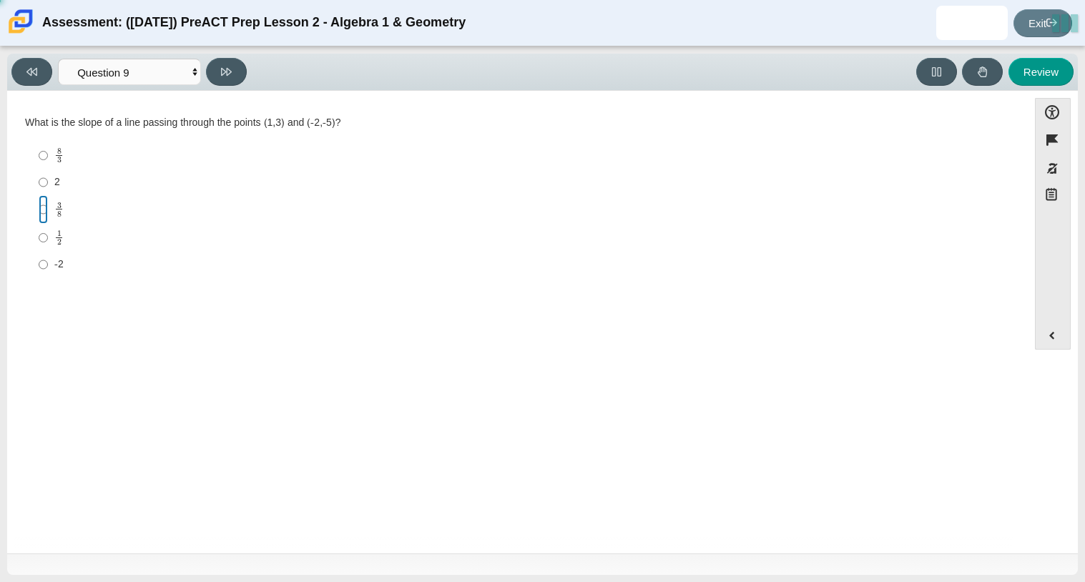
click at [47, 210] on input "3 8 3 eighths" at bounding box center [43, 209] width 9 height 28
radio input "true"
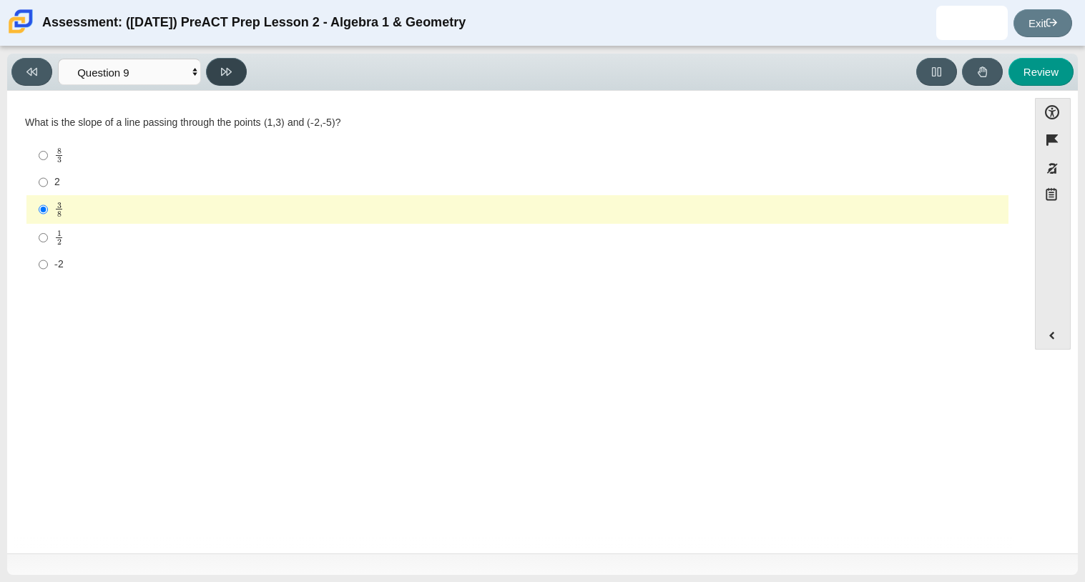
click at [206, 67] on button at bounding box center [226, 72] width 41 height 28
select select "ce81fe10-bf29-4b5e-8bd7-4f47f2fed4d8"
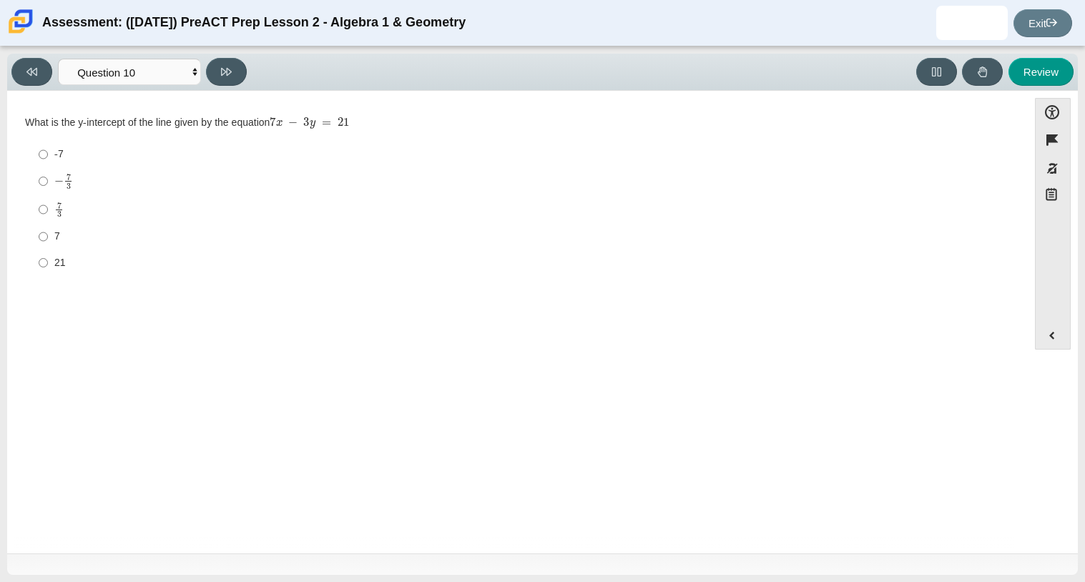
click at [68, 205] on div "7 3" at bounding box center [528, 210] width 949 height 16
click at [48, 205] on input "7 3 7 thirds" at bounding box center [43, 209] width 9 height 28
radio input "true"
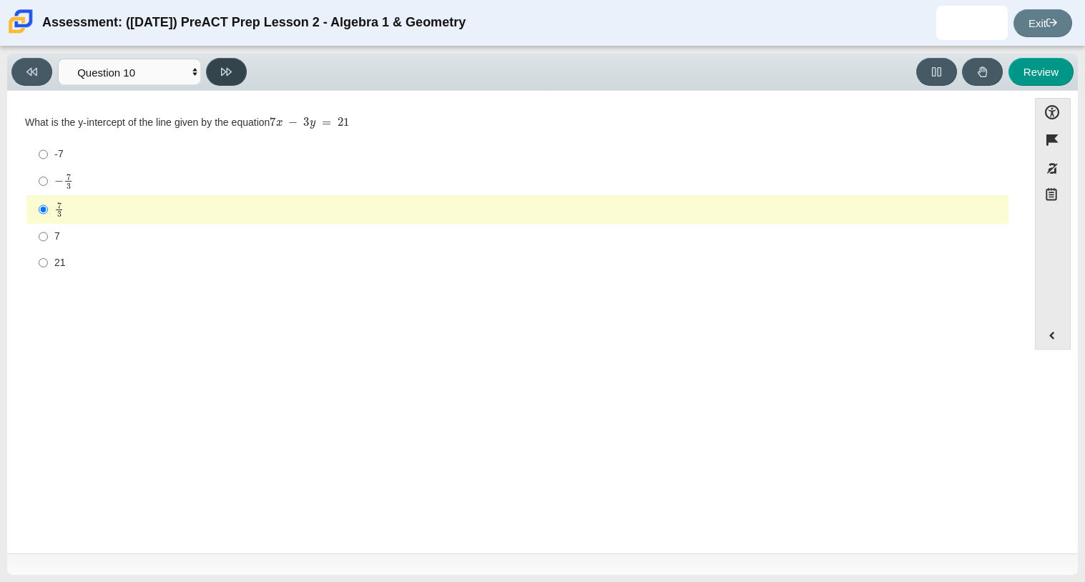
click at [231, 69] on icon at bounding box center [226, 72] width 11 height 11
select select "review"
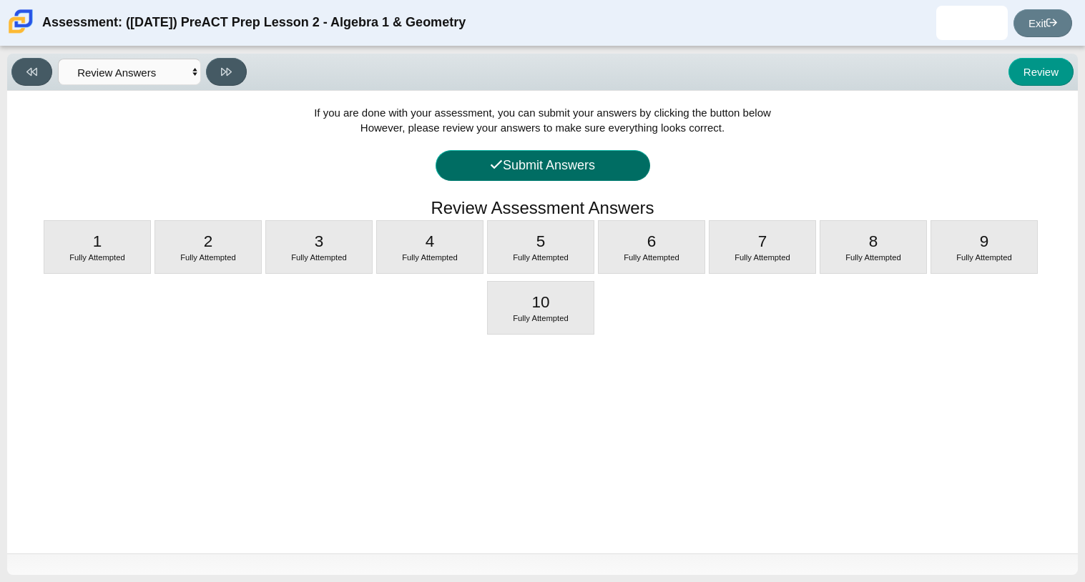
click at [492, 176] on button "Submit Answers" at bounding box center [543, 165] width 215 height 31
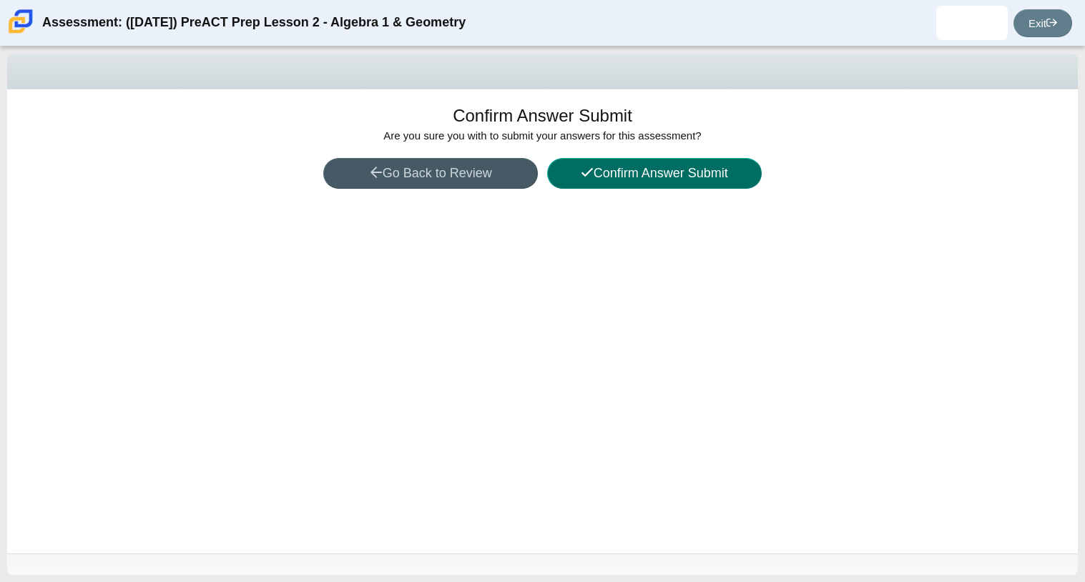
click at [563, 167] on button "Confirm Answer Submit" at bounding box center [654, 173] width 215 height 31
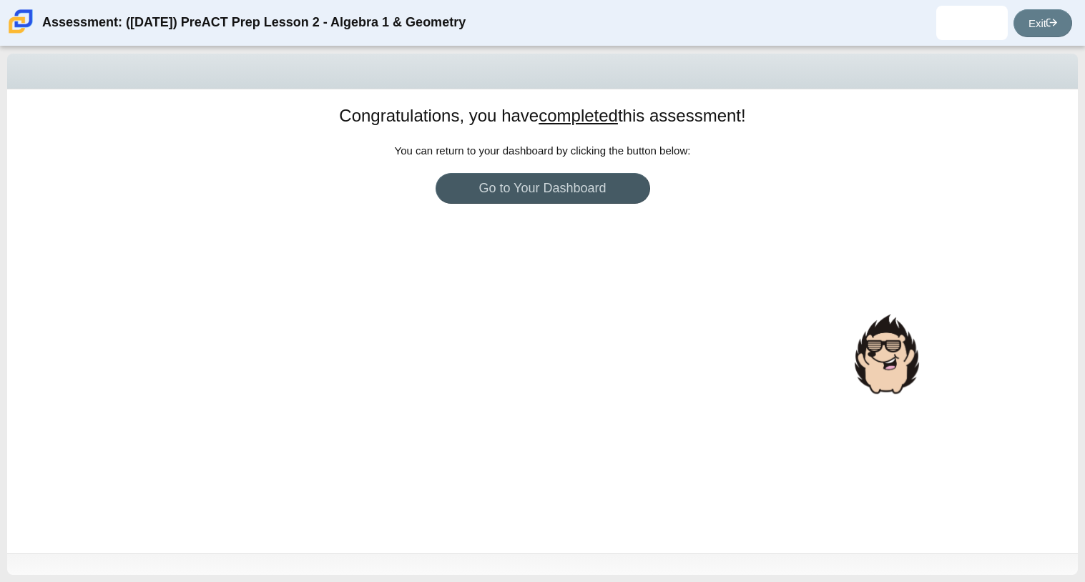
click at [879, 383] on div at bounding box center [887, 353] width 72 height 87
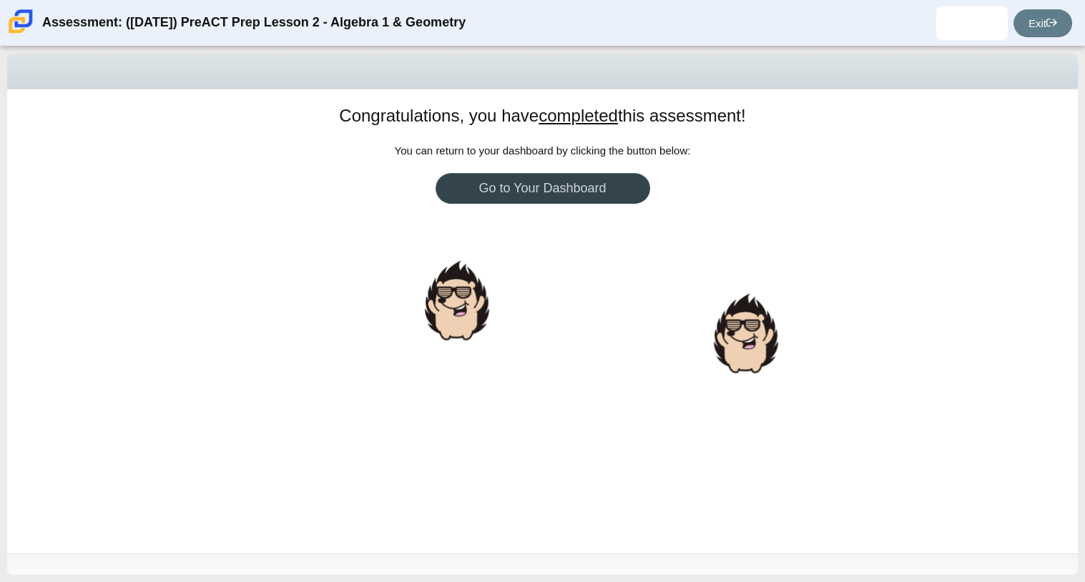
click at [545, 199] on link "Go to Your Dashboard" at bounding box center [543, 188] width 215 height 31
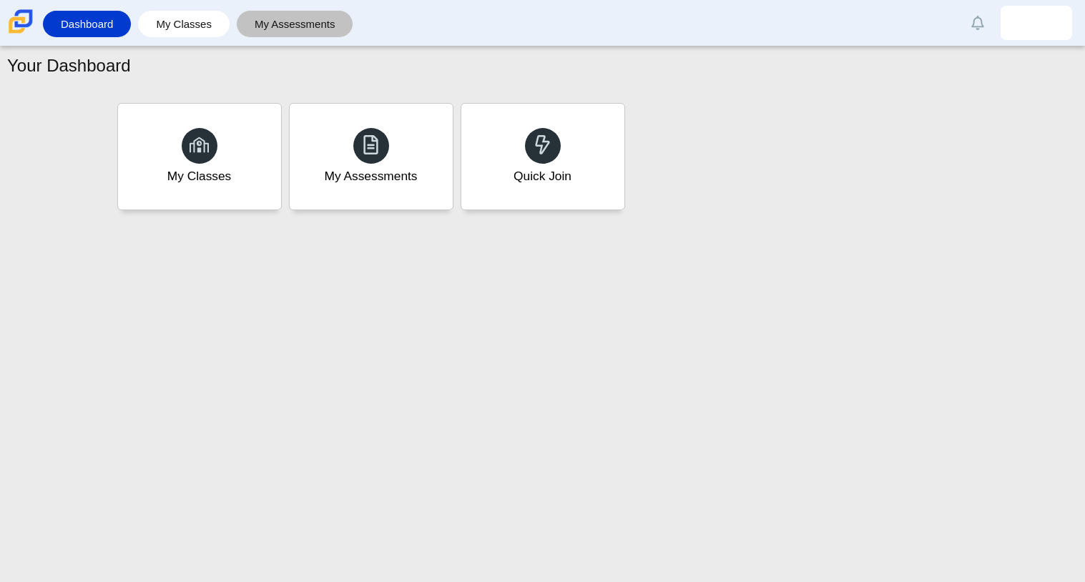
click at [316, 30] on link "My Assessments" at bounding box center [295, 24] width 102 height 26
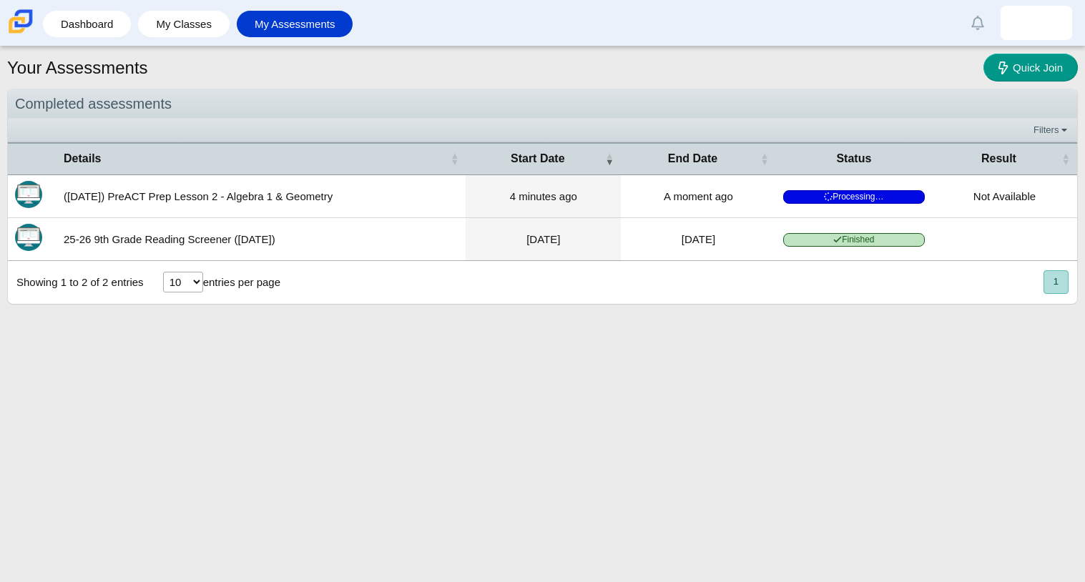
click at [184, 288] on select "10 25 50 100" at bounding box center [183, 282] width 40 height 21
select select "100"
click at [163, 275] on select "10 25 50 100" at bounding box center [183, 282] width 40 height 21
click at [176, 283] on select "10 25 50 100" at bounding box center [183, 282] width 40 height 21
click at [182, 280] on select "10 25 50 100" at bounding box center [183, 282] width 40 height 21
